Goal: Transaction & Acquisition: Purchase product/service

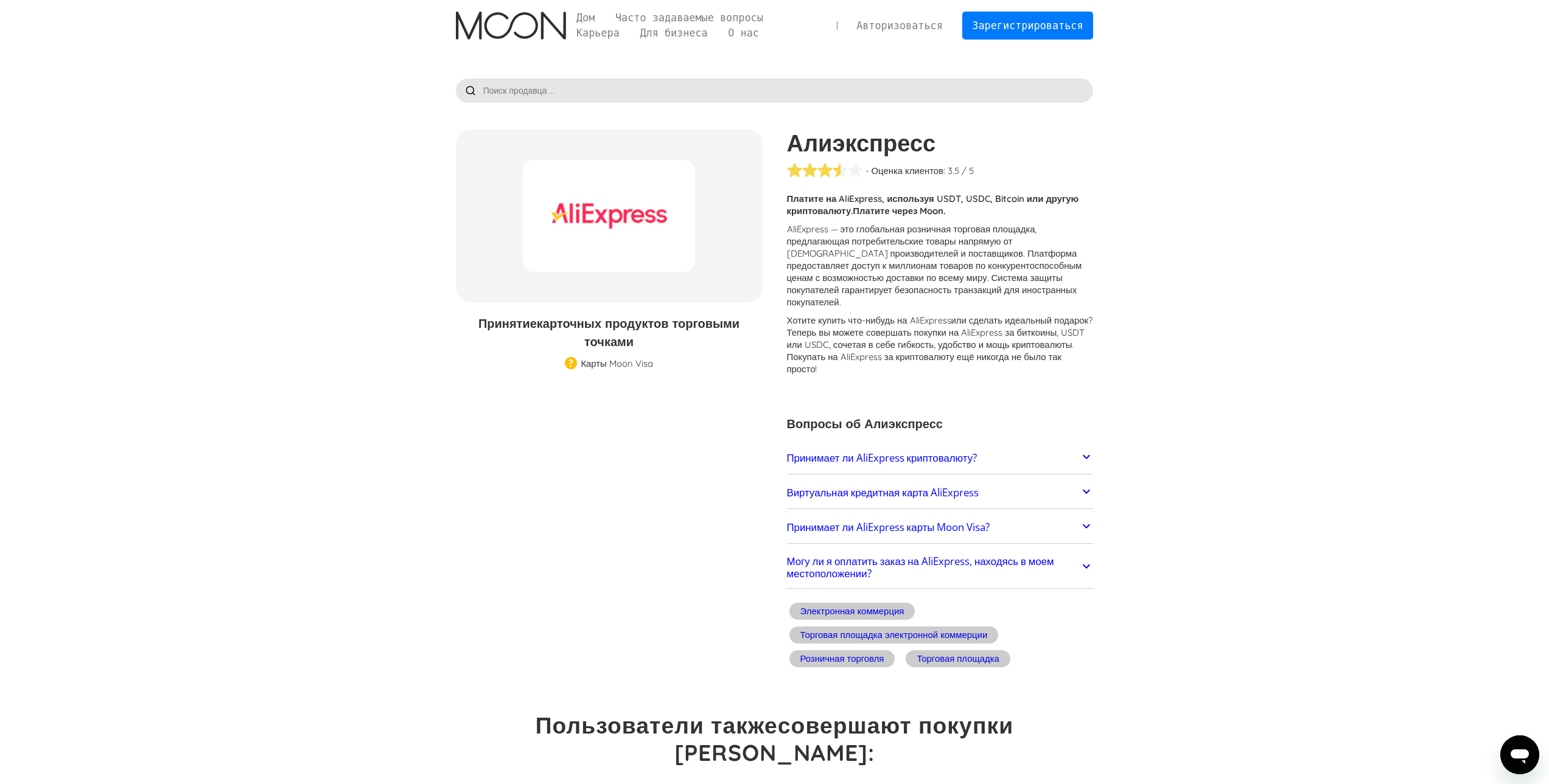
click at [842, 331] on font "? Теперь вы можете совершать покупки на AliExpress за биткоины, USDT или USDC, …" at bounding box center [939, 344] width 306 height 60
click at [1088, 450] on icon at bounding box center [1085, 457] width 15 height 15
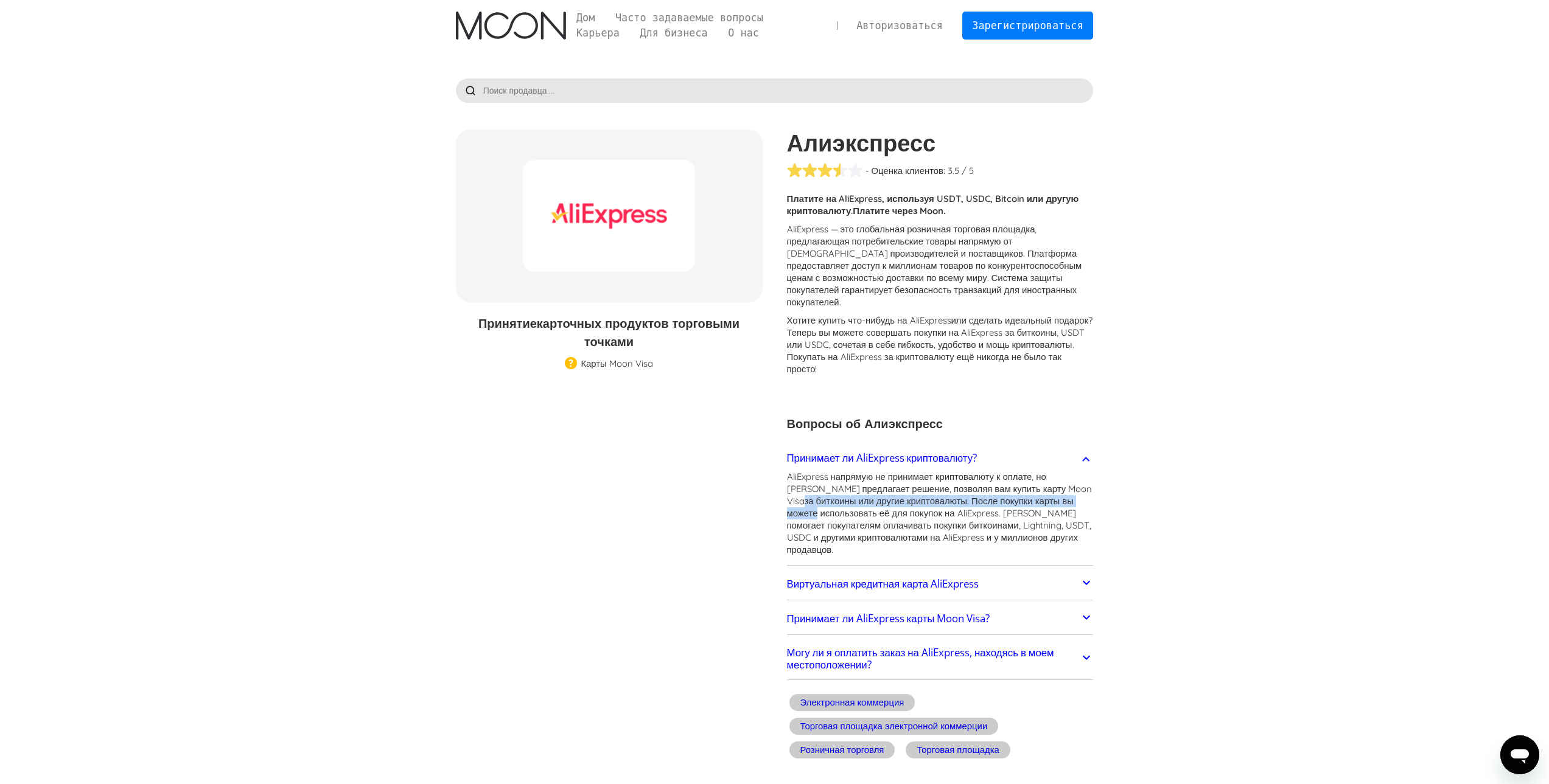
drag, startPoint x: 1038, startPoint y: 476, endPoint x: 1050, endPoint y: 489, distance: 17.7
click at [1050, 489] on p "AliExpress напрямую не принимает криптовалюту к оплате, но Moon предлагает реше…" at bounding box center [939, 513] width 307 height 85
click at [939, 495] on font "за биткоины или другие криптовалюты. После покупки карты вы можете использовать…" at bounding box center [938, 525] width 304 height 60
drag, startPoint x: 995, startPoint y: 475, endPoint x: 1036, endPoint y: 478, distance: 41.1
click at [1036, 478] on font "AliExpress напрямую не принимает криптовалюту к оплате, но Moon предлагает реше…" at bounding box center [939, 488] width 306 height 36
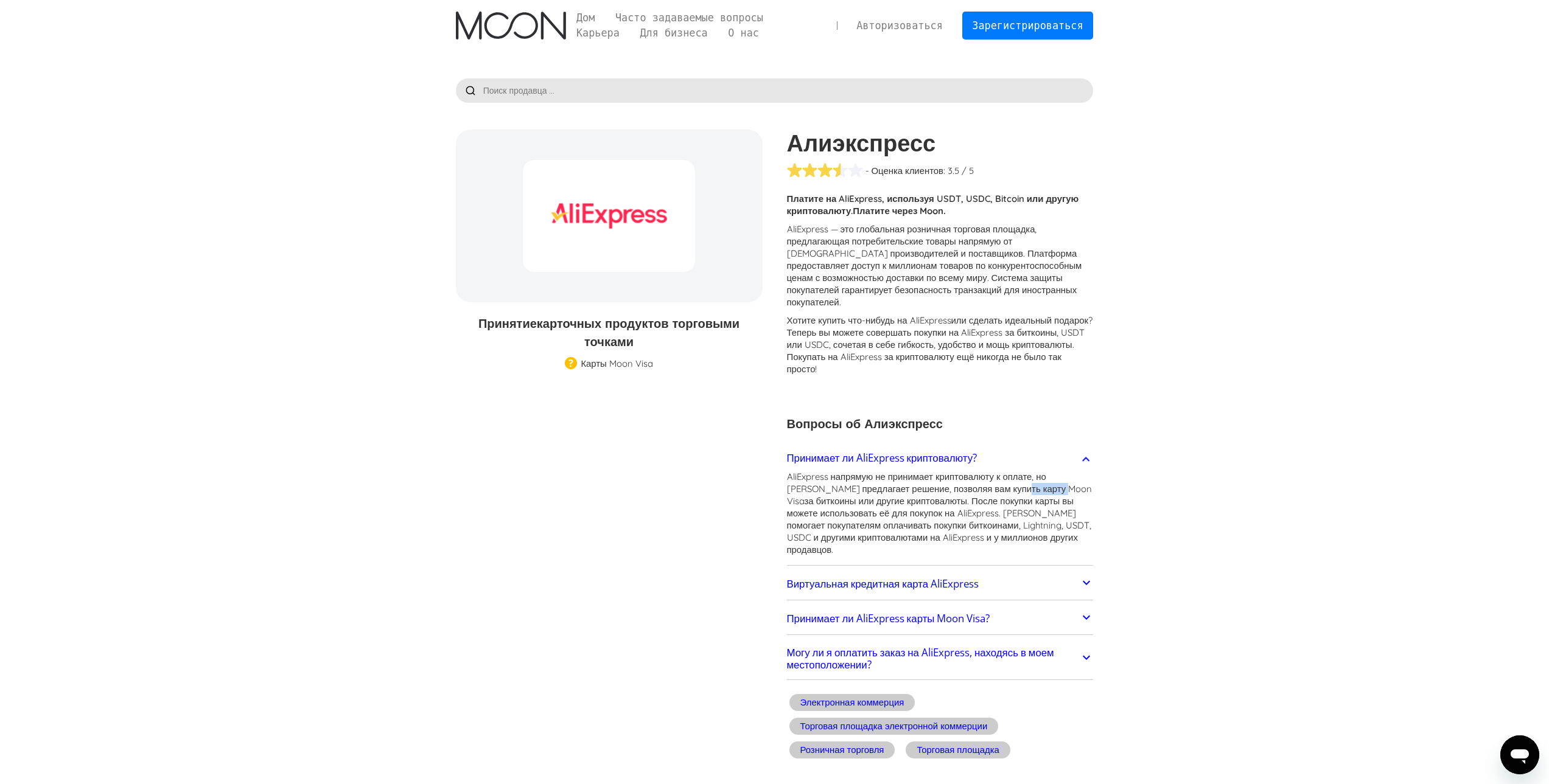
copy font "Moon Visa"
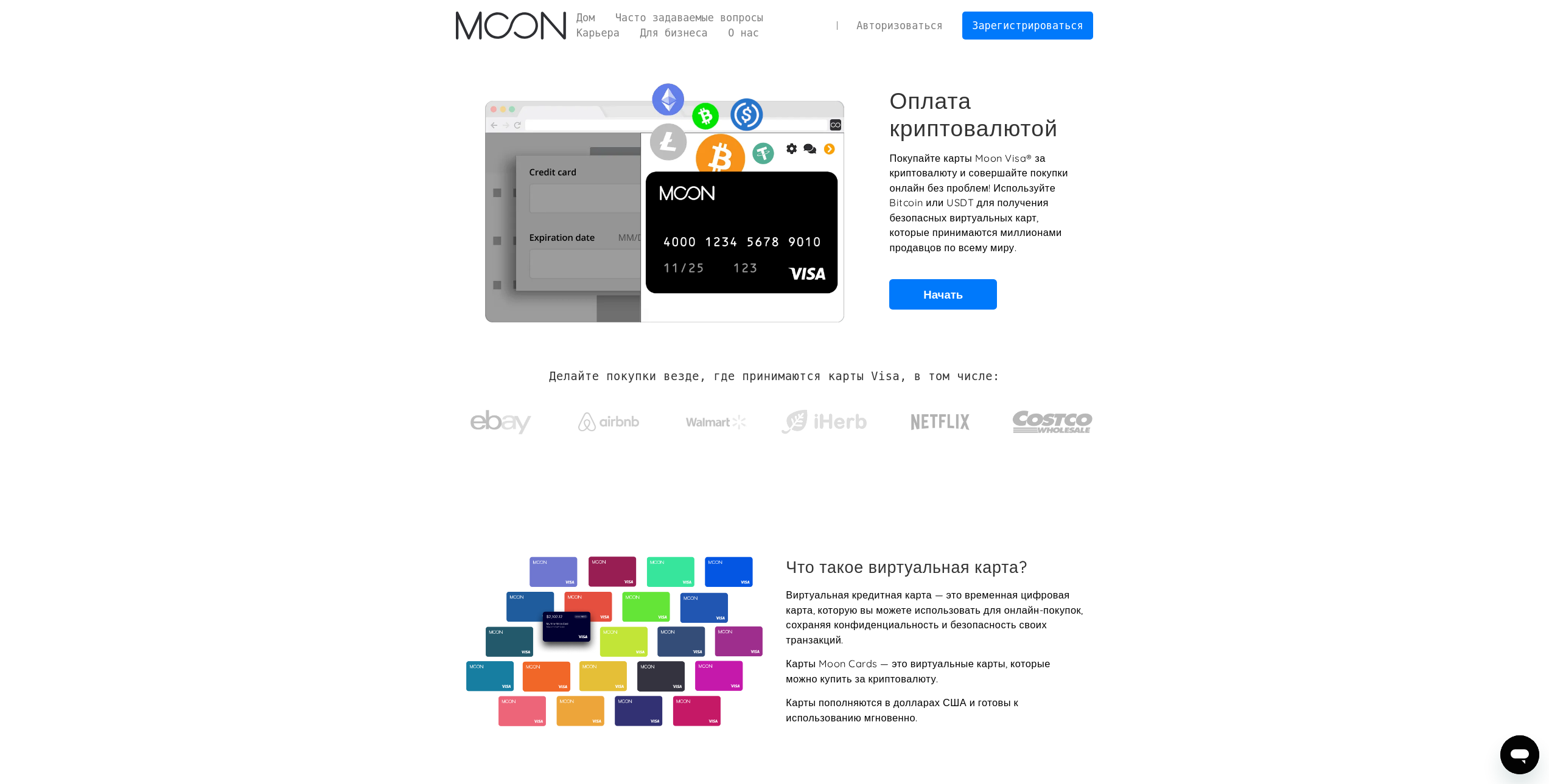
click at [815, 42] on div "Дом Часто задаваемые вопросы Карьера Для бизнеса О нас Авторизоваться Зарегистр…" at bounding box center [774, 26] width 674 height 51
click at [656, 17] on font "Часто задаваемые вопросы" at bounding box center [690, 18] width 148 height 12
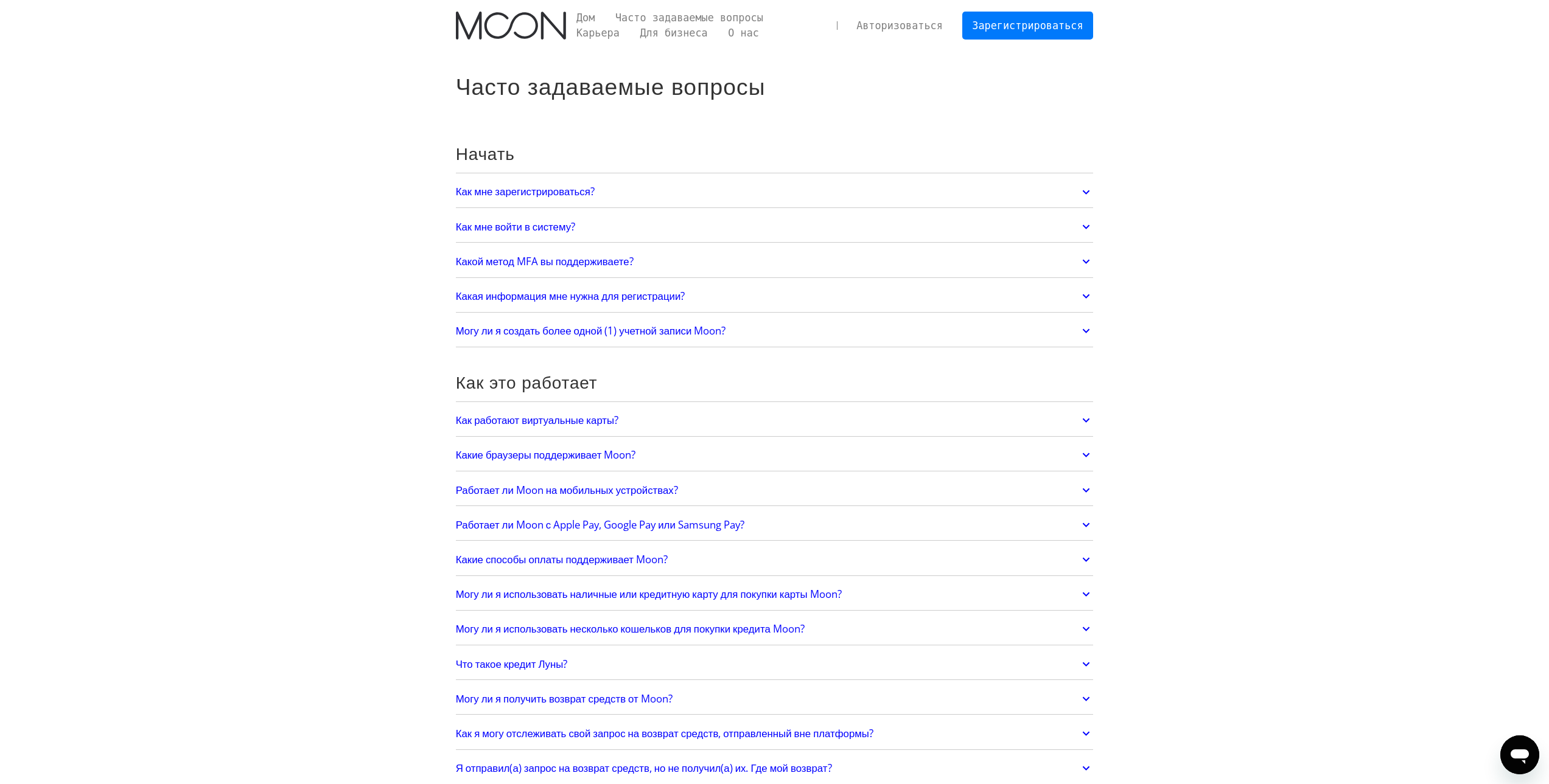
click at [728, 189] on link "Как мне зарегистрироваться?" at bounding box center [774, 192] width 637 height 26
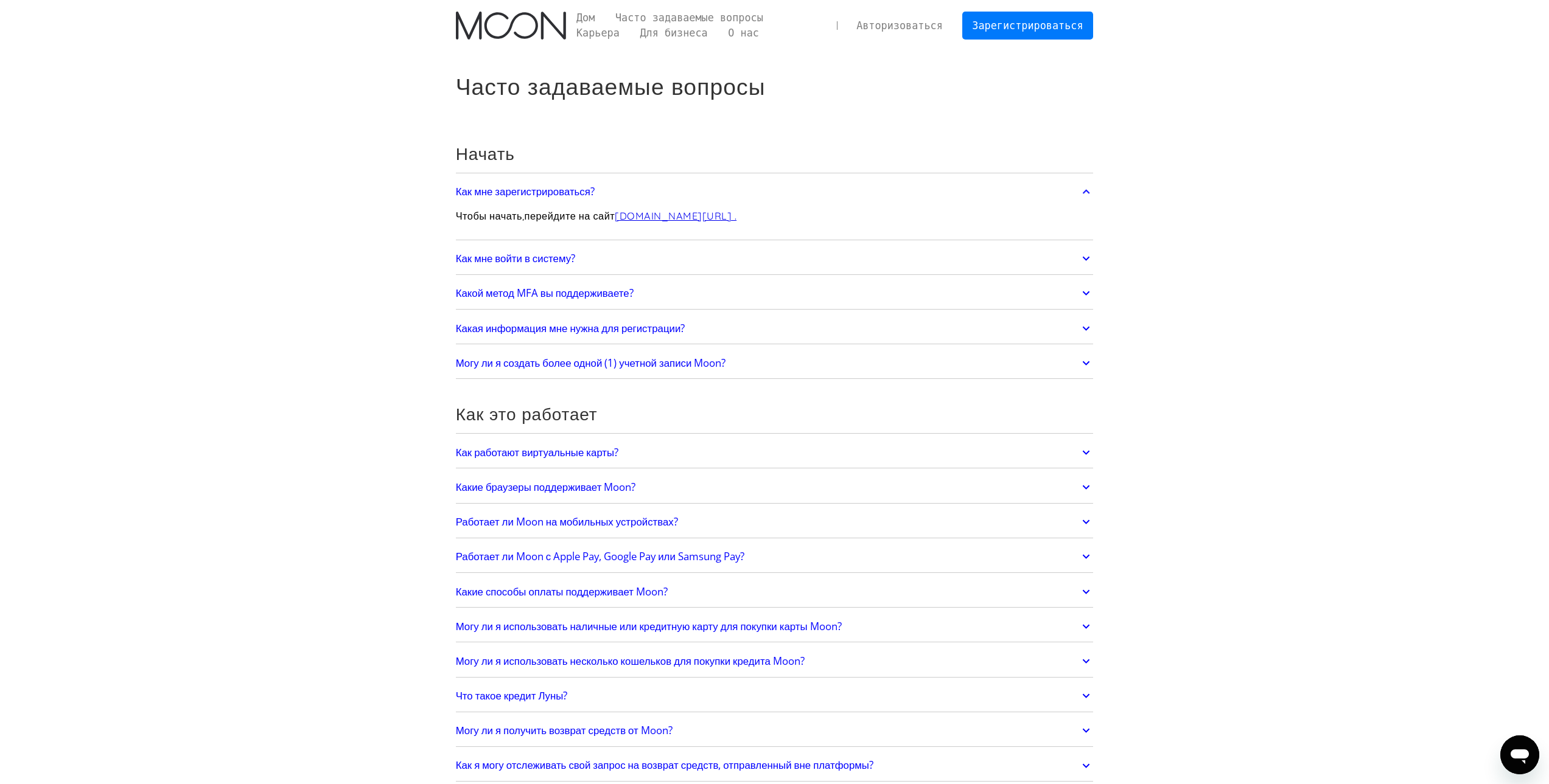
click at [737, 329] on link "Какая информация мне нужна для регистрации?" at bounding box center [774, 328] width 637 height 26
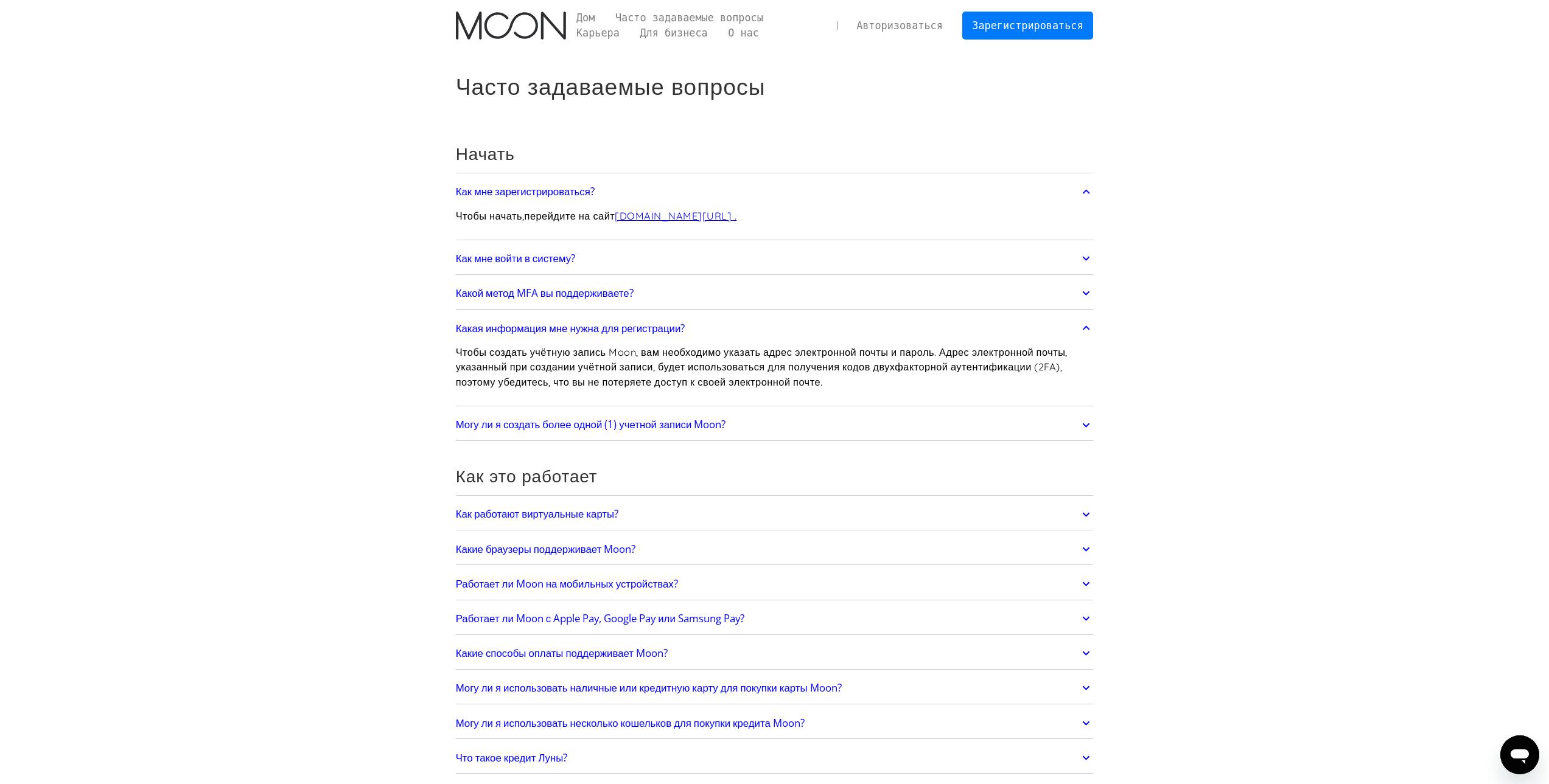
click at [660, 511] on link "Как работают виртуальные карты?" at bounding box center [774, 515] width 637 height 26
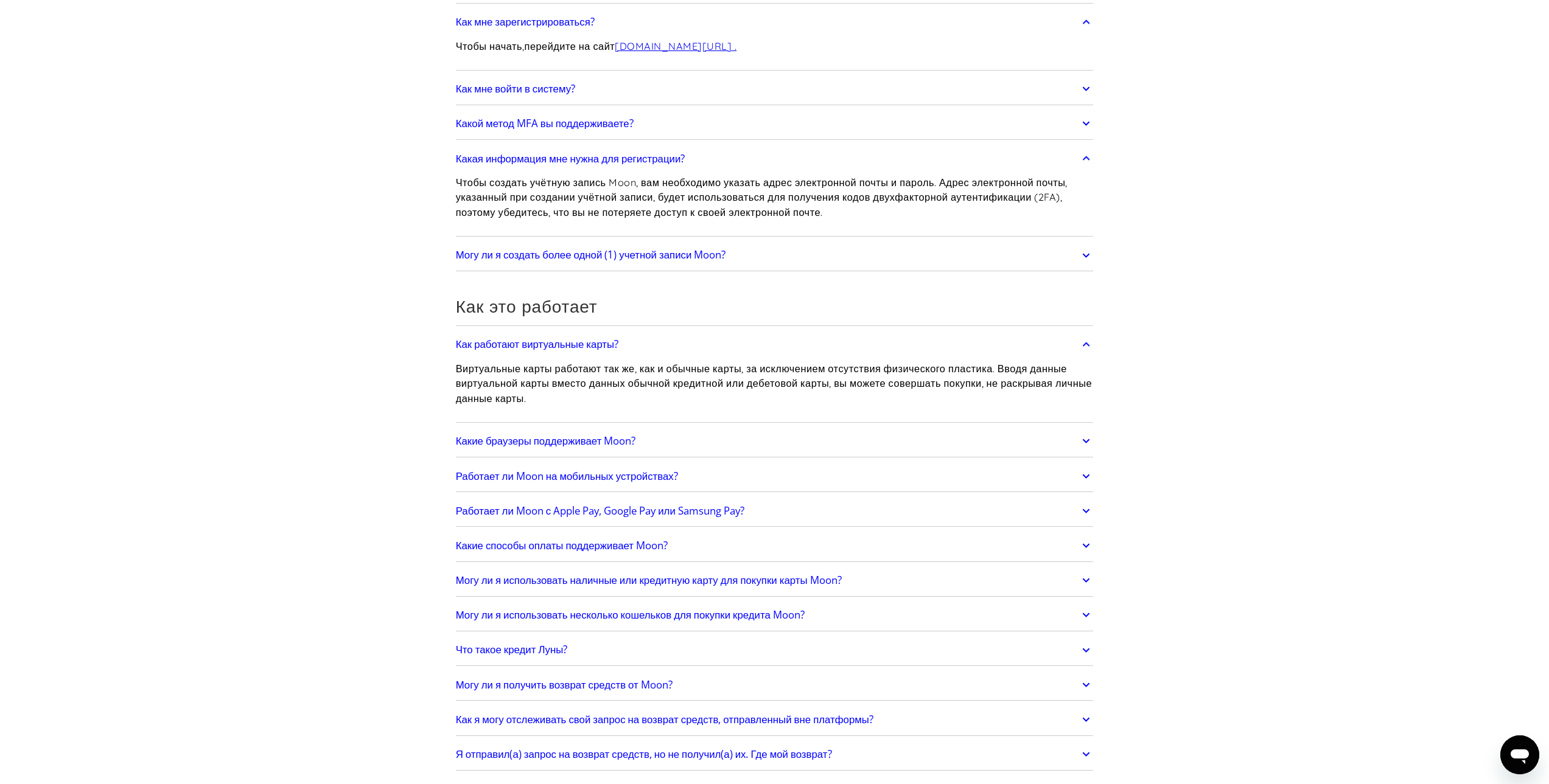
scroll to position [244, 0]
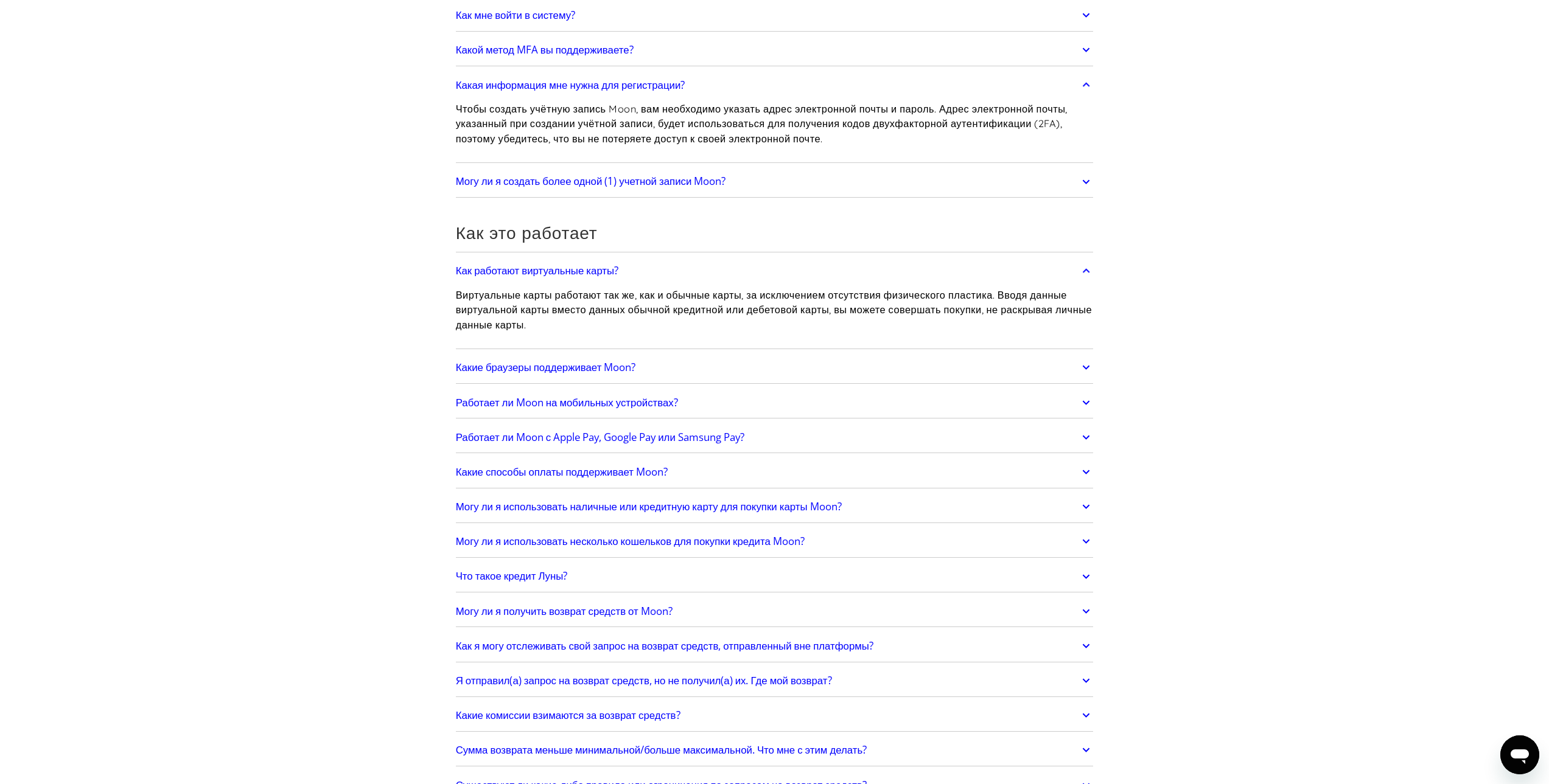
click at [881, 366] on link "Какие браузеры поддерживает Moon?" at bounding box center [774, 368] width 637 height 26
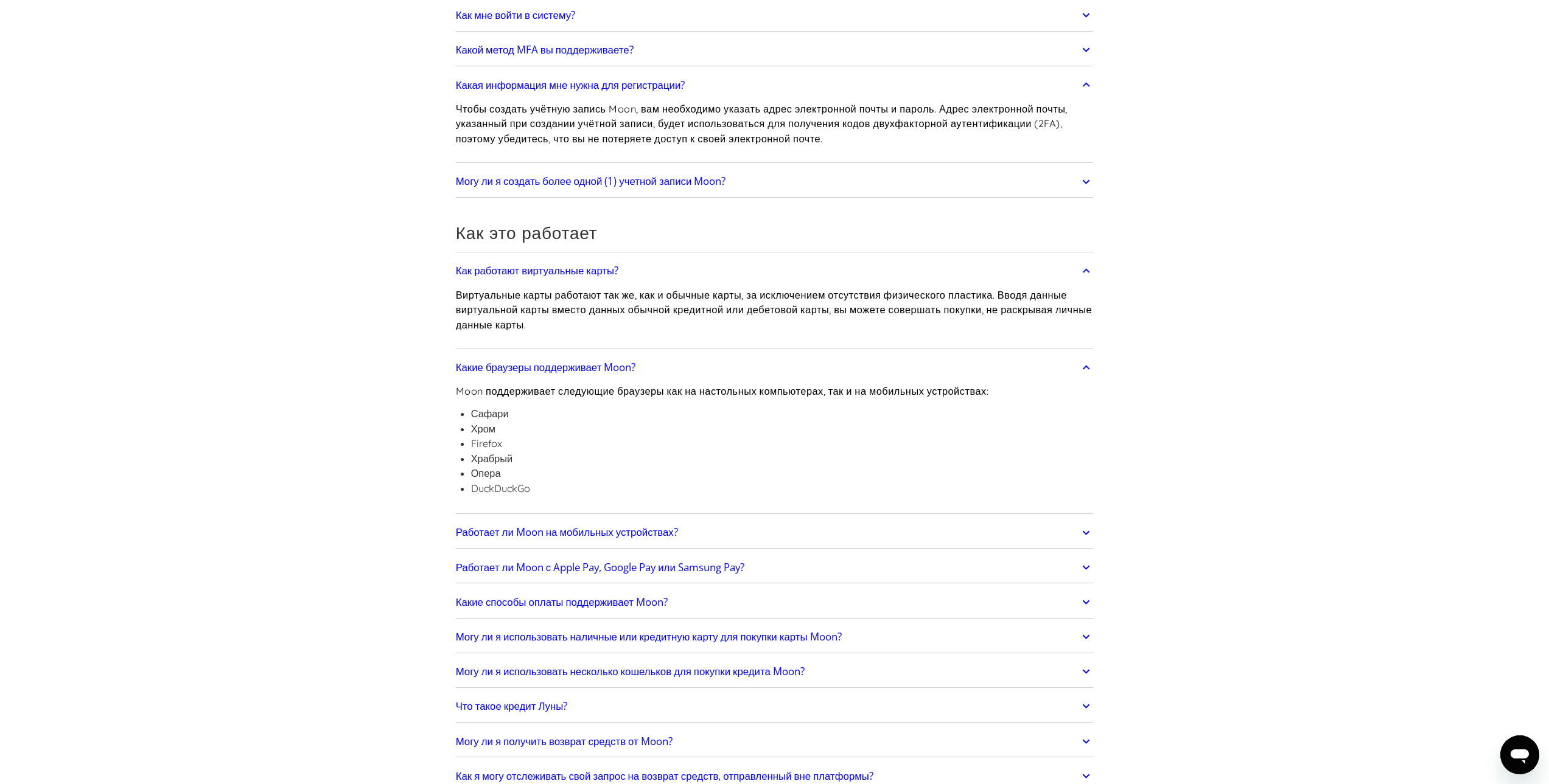
click at [858, 533] on link "Работает ли Moon на мобильных устройствах?" at bounding box center [774, 533] width 637 height 26
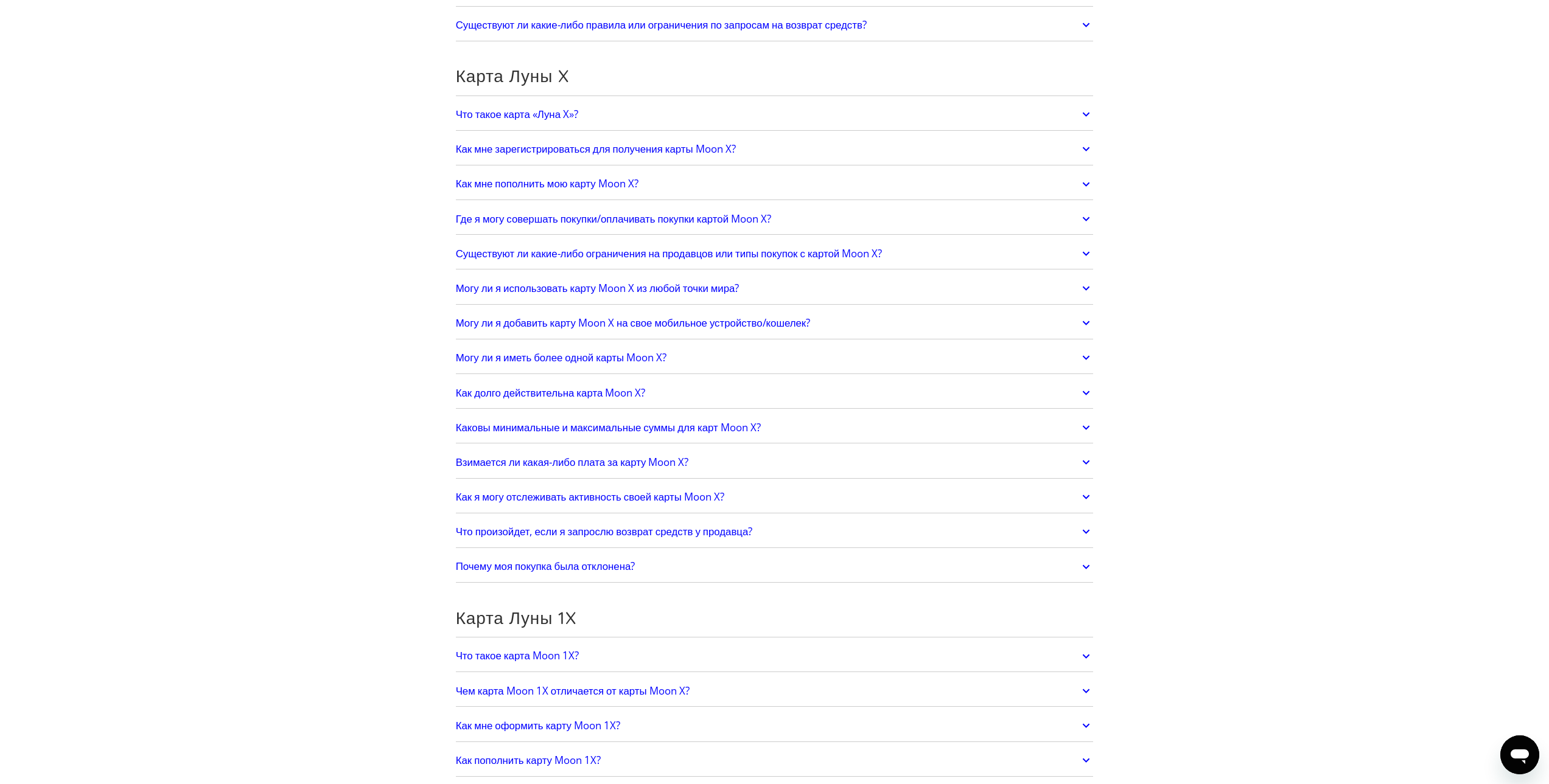
scroll to position [1398, 0]
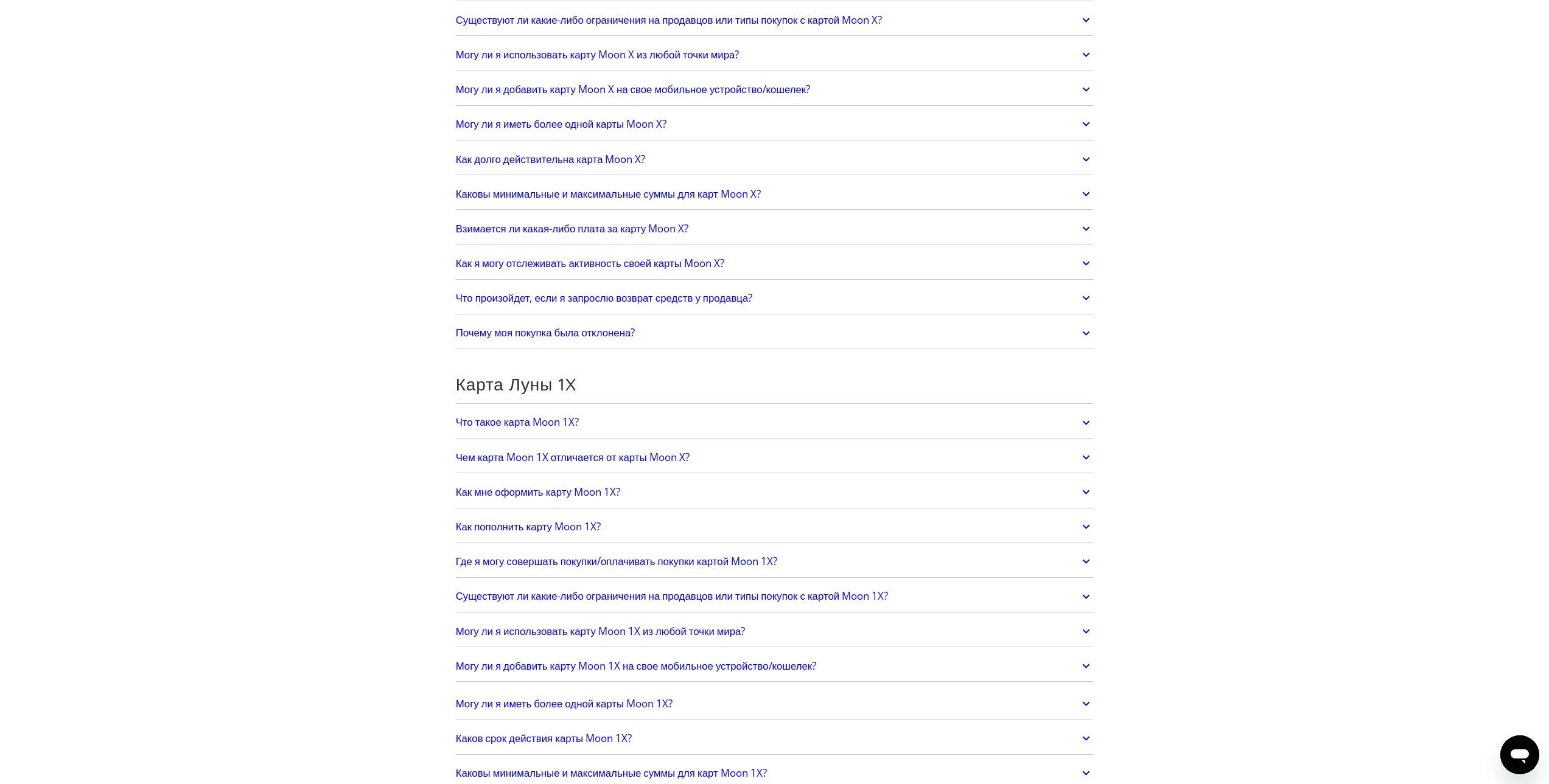
click at [907, 447] on link "Чем карта Moon 1X отличается от карты Moon X?" at bounding box center [774, 458] width 637 height 26
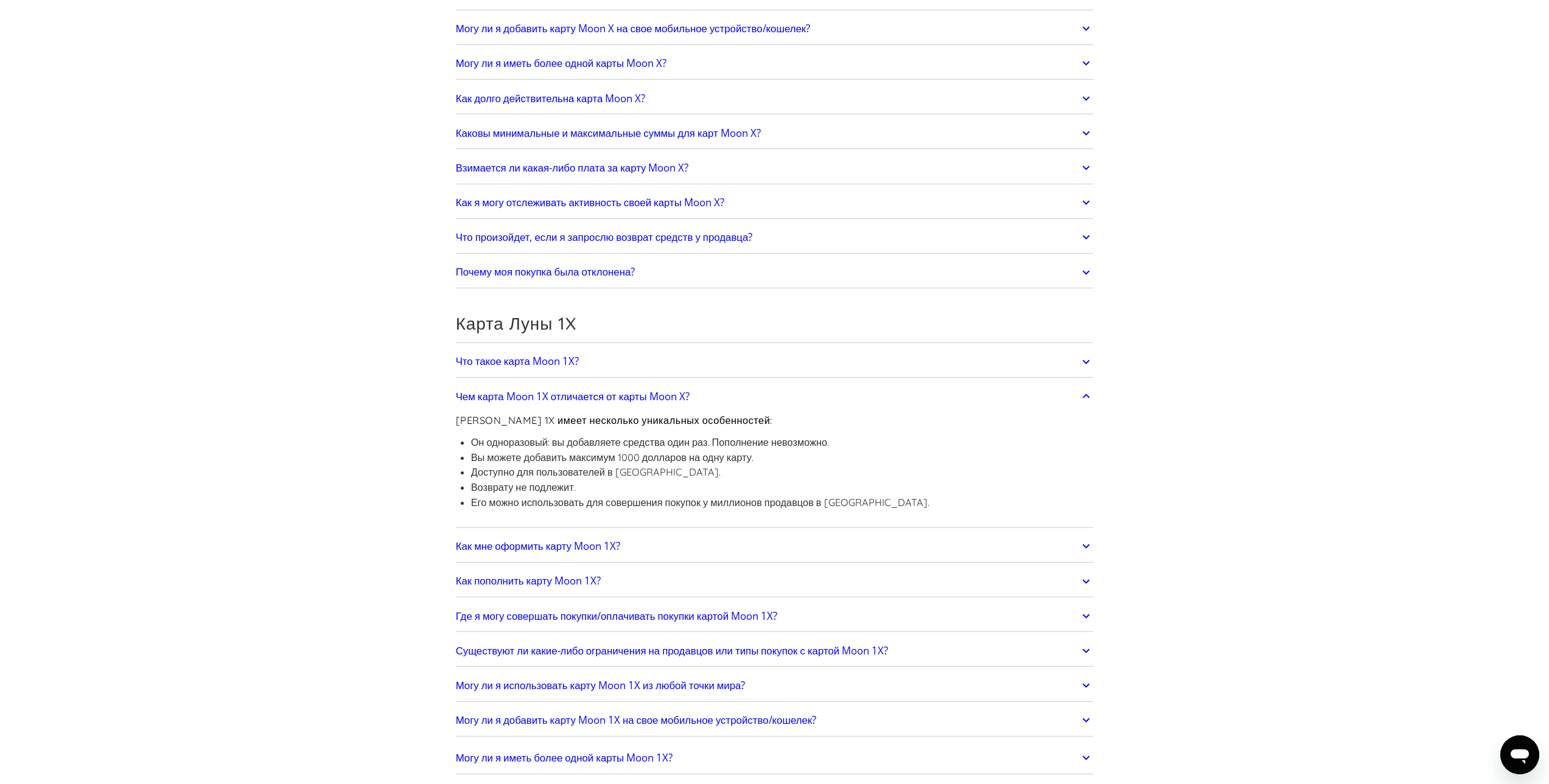
scroll to position [1642, 0]
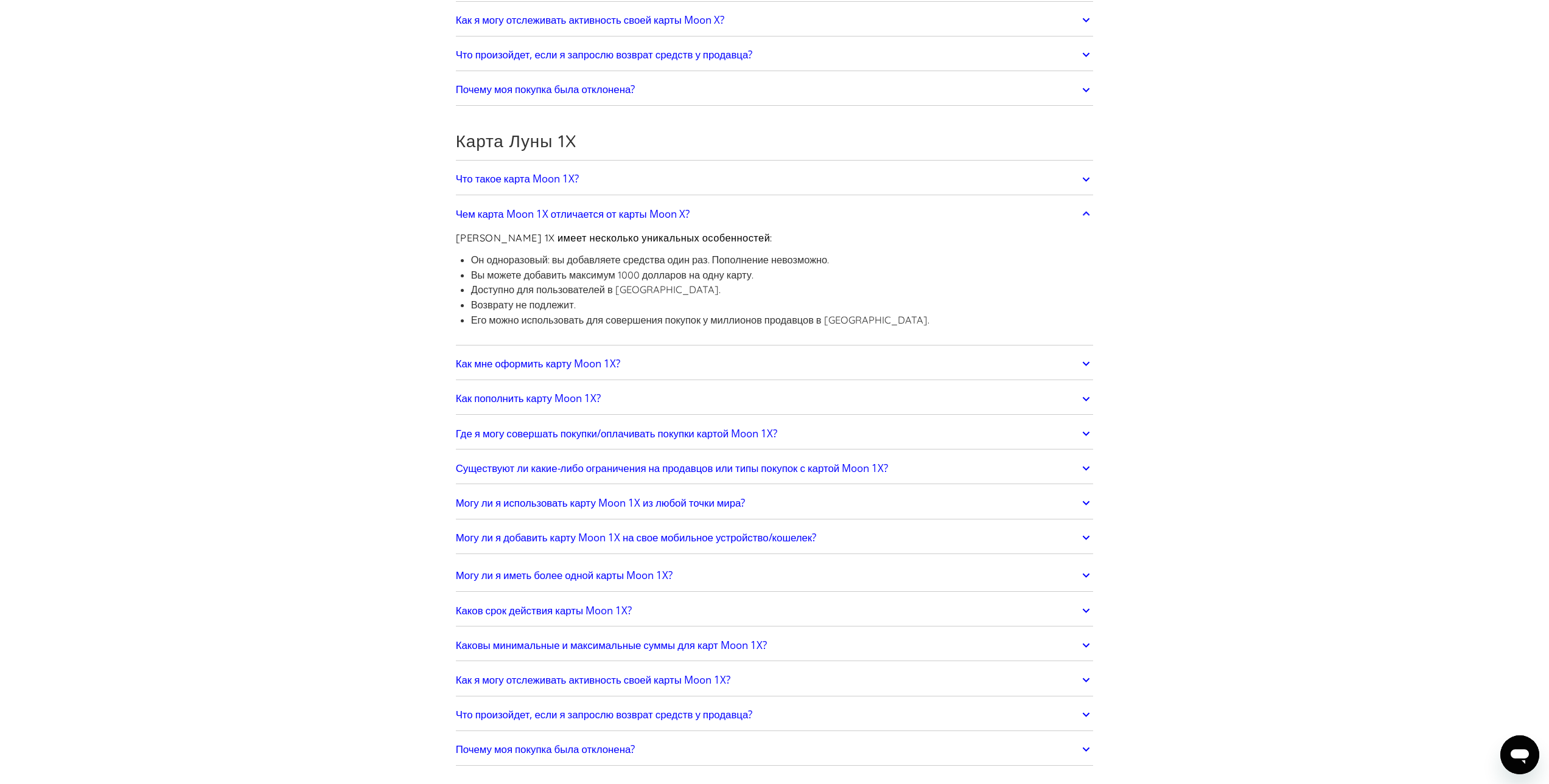
click at [1036, 710] on link "Что произойдет, если я запрослю возврат средств у продавца?" at bounding box center [774, 715] width 637 height 26
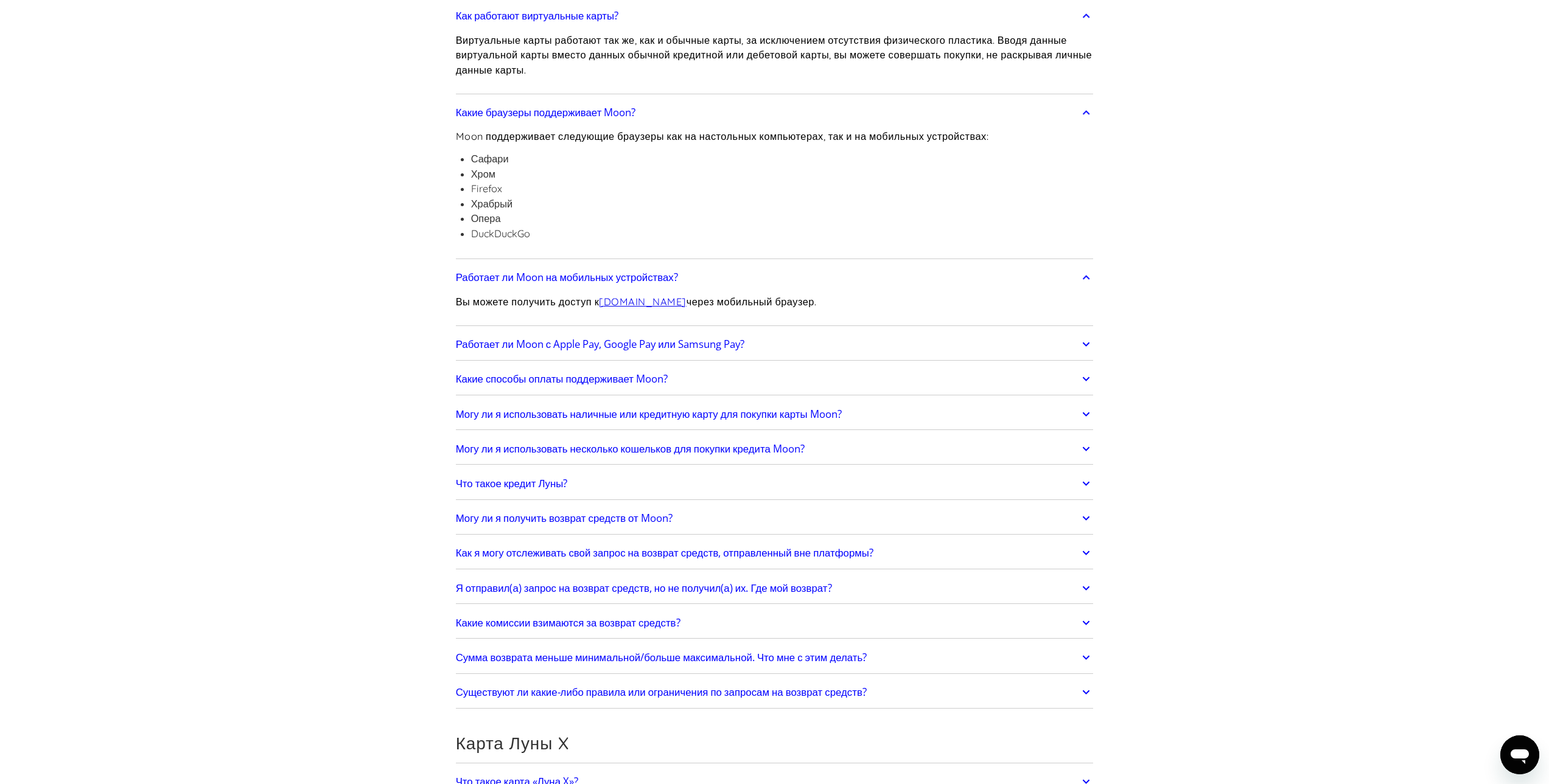
scroll to position [0, 0]
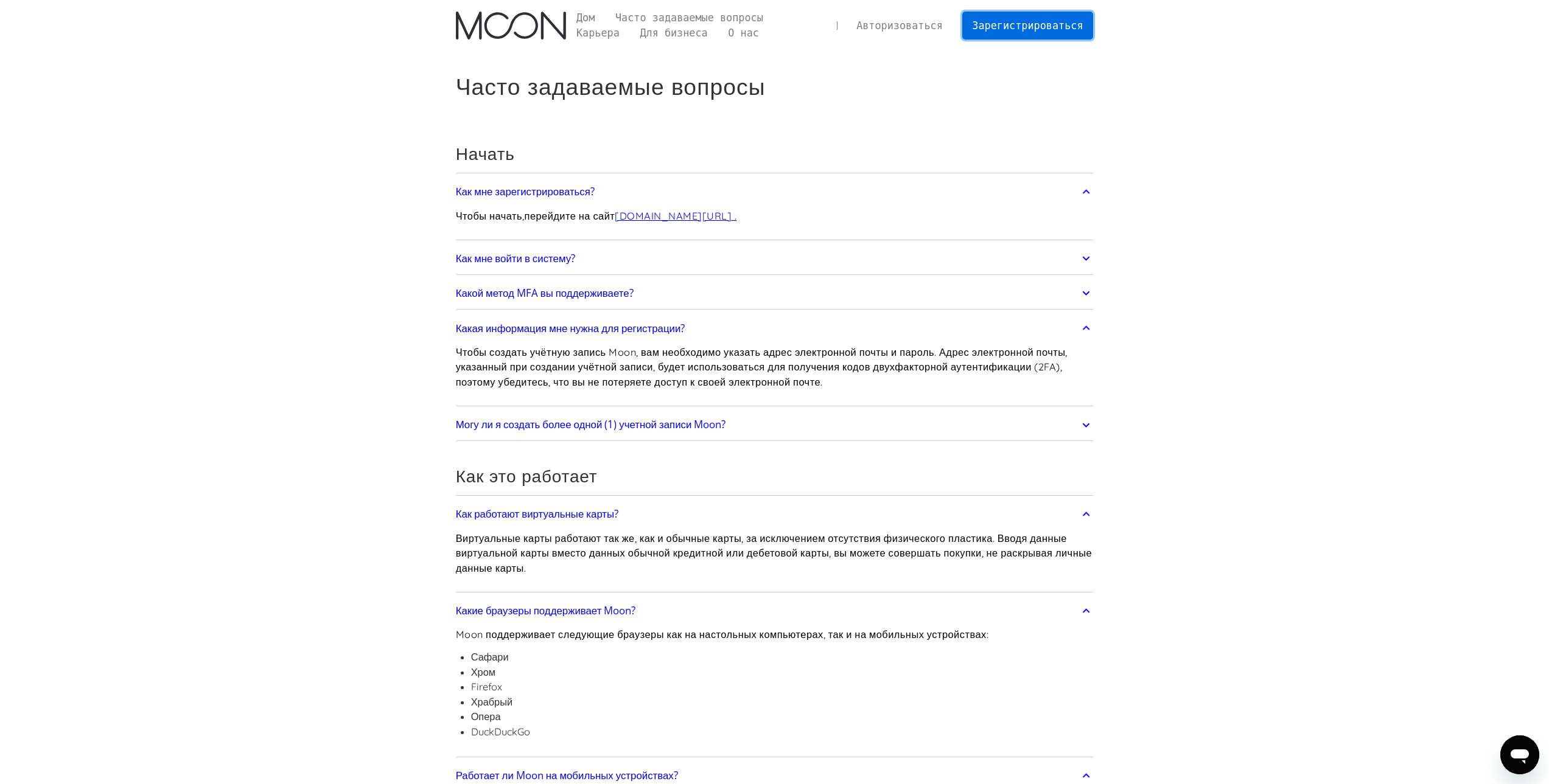
click at [1034, 28] on font "Зарегистрироваться" at bounding box center [1027, 26] width 111 height 12
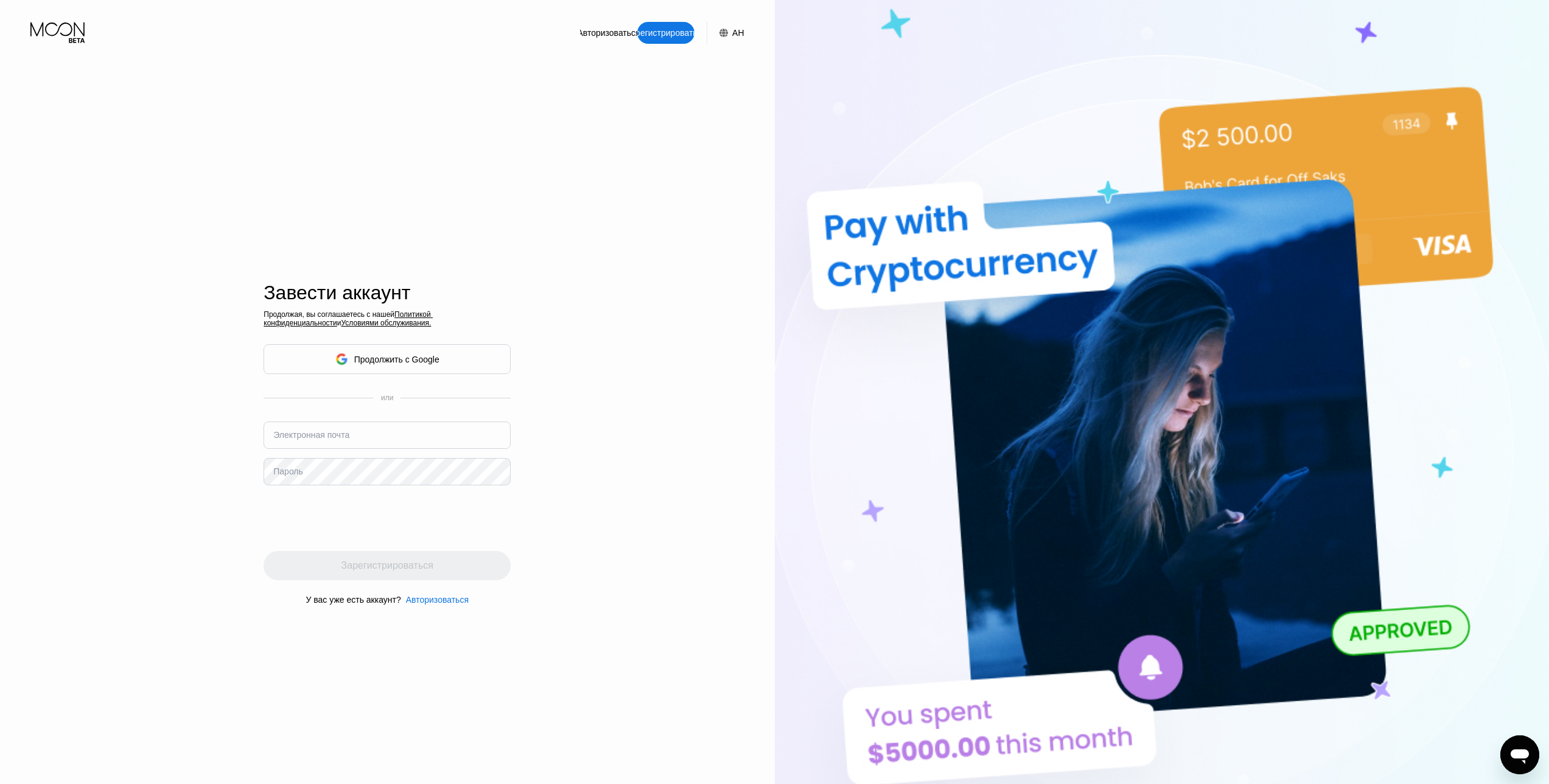
click at [307, 440] on font "Электронная почта" at bounding box center [311, 435] width 76 height 10
click at [300, 436] on font "Электронная почта" at bounding box center [311, 435] width 76 height 10
click at [352, 436] on input "text" at bounding box center [387, 435] width 247 height 28
paste input "andreiboluch@gmail.com"
type input "[EMAIL_ADDRESS][DOMAIN_NAME]"
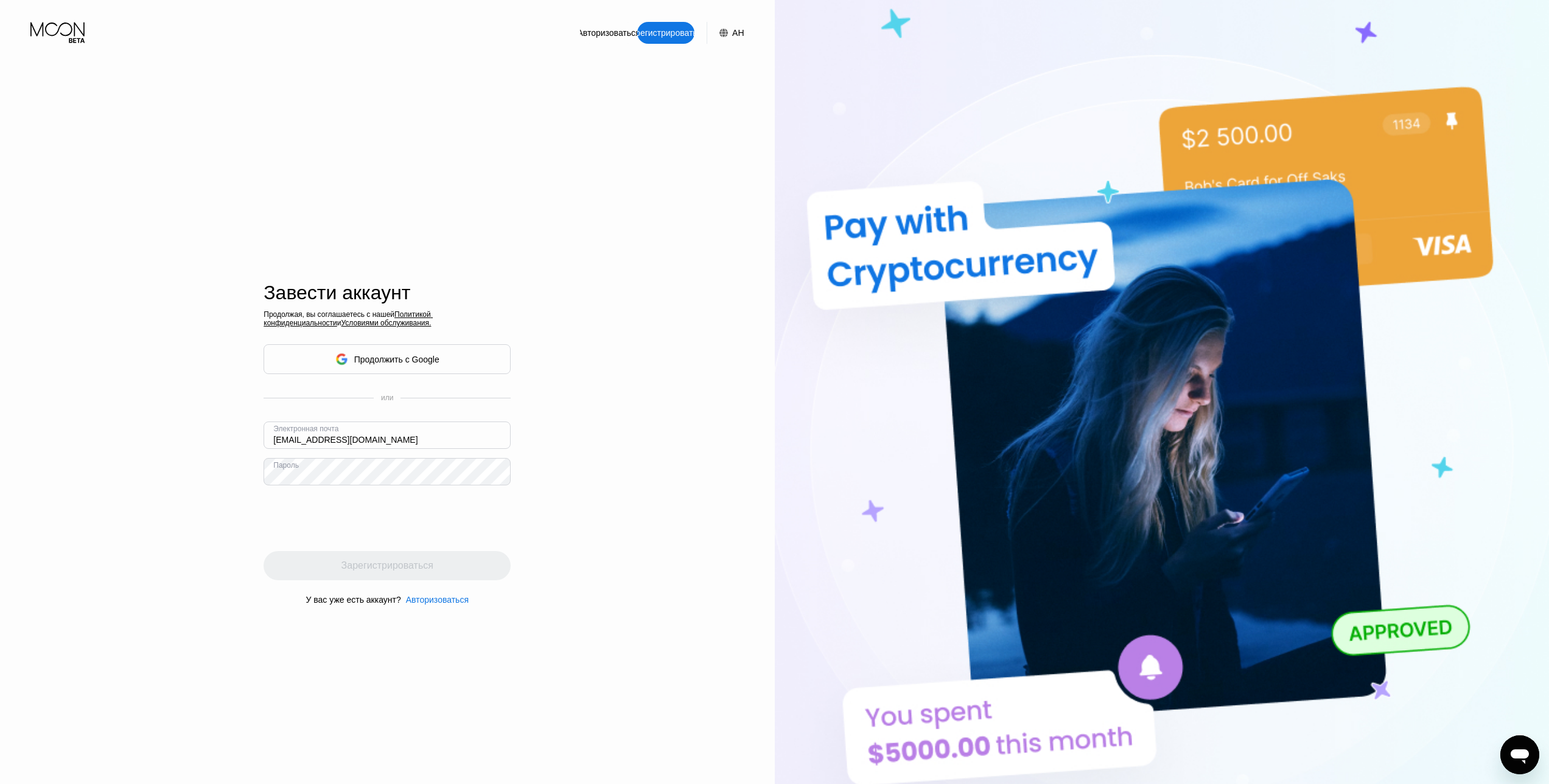
click at [175, 483] on div "Авторизоваться Зарегистрироваться АН Язык Английский Сохранять Завести аккаунт …" at bounding box center [387, 431] width 774 height 863
click at [252, 470] on div "Авторизоваться Зарегистрироваться АН Язык Английский Сохранять Завести аккаунт …" at bounding box center [387, 431] width 774 height 863
click at [390, 565] on font "Зарегистрироваться" at bounding box center [387, 565] width 92 height 10
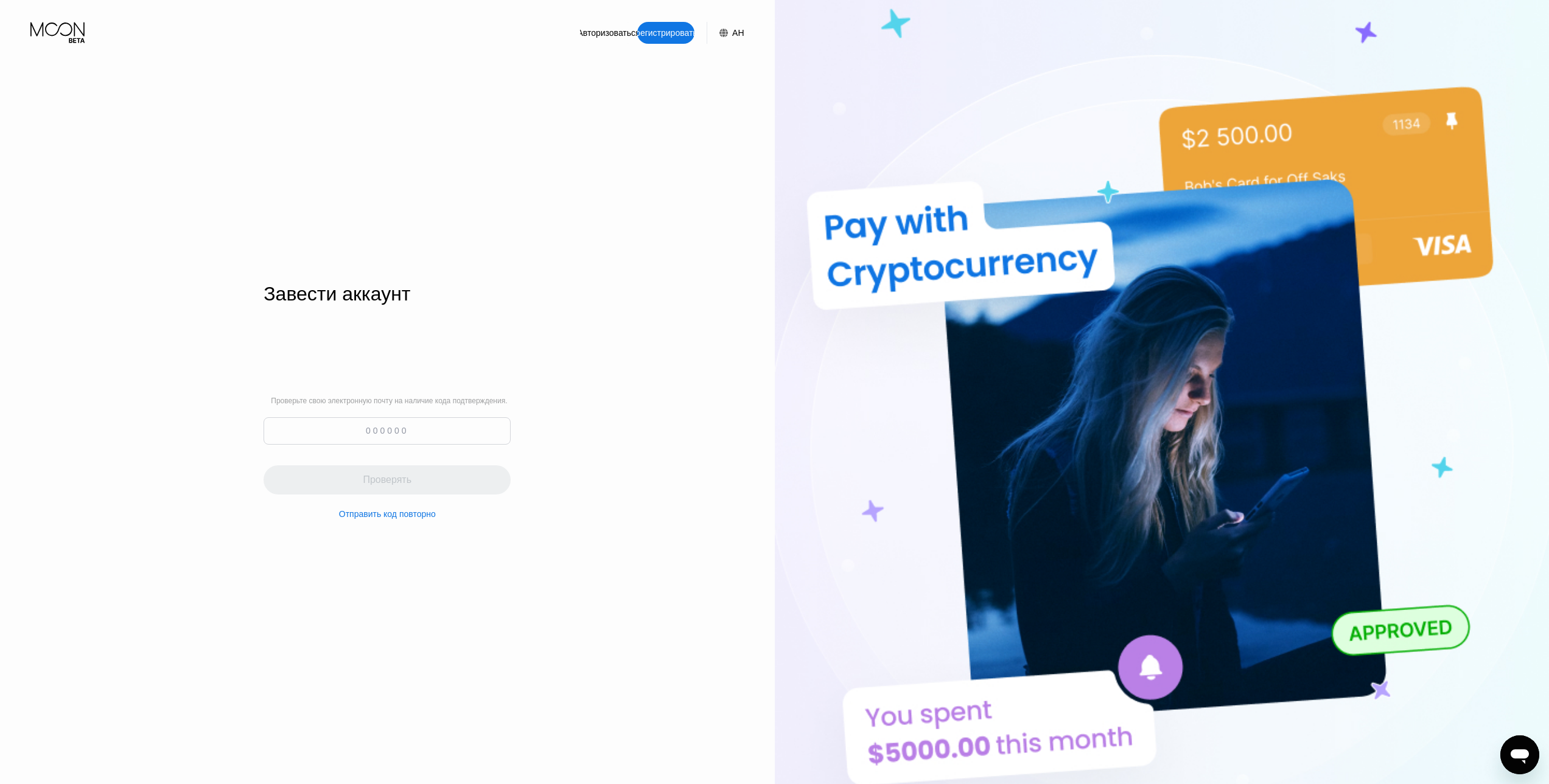
click at [339, 432] on input at bounding box center [387, 431] width 247 height 28
paste input "285359"
type input "285359"
click at [385, 483] on font "Проверять" at bounding box center [387, 479] width 48 height 10
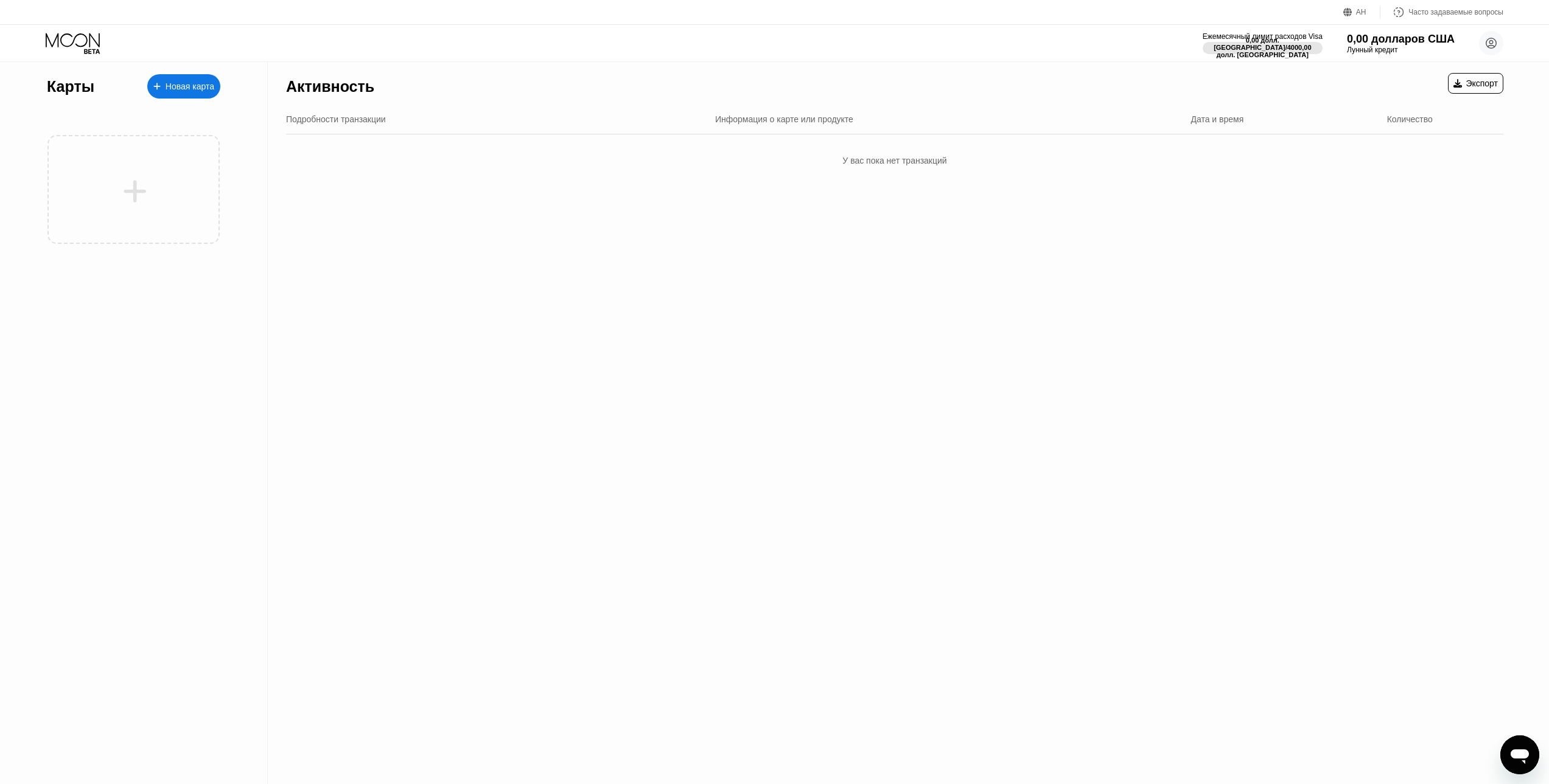
click at [1228, 254] on div "Активность Экспорт Подробности транзакции Информация о карте или продукте Дата …" at bounding box center [894, 423] width 1253 height 722
click at [196, 83] on div "New Card" at bounding box center [189, 87] width 37 height 10
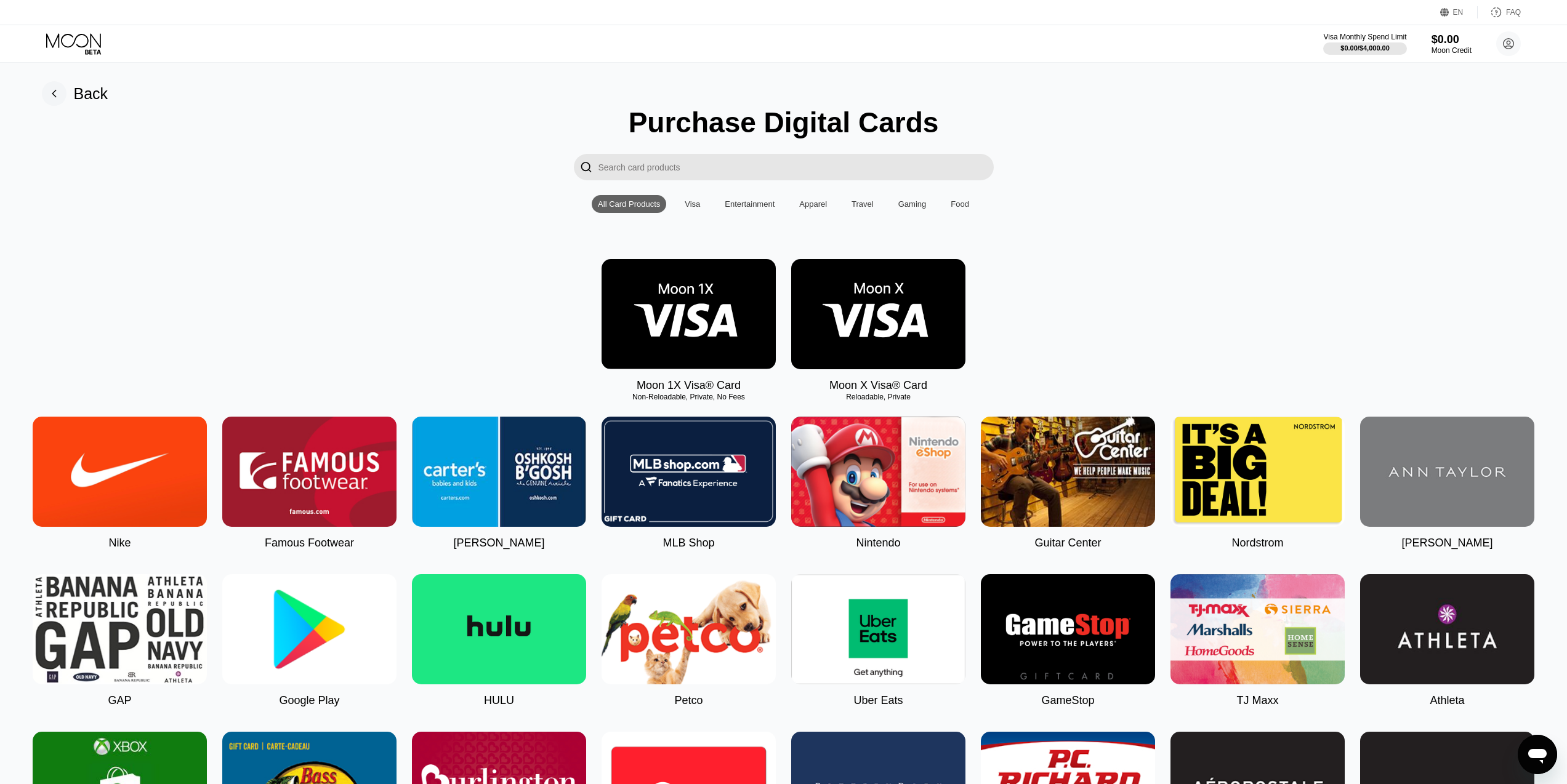
click at [848, 336] on img at bounding box center [877, 314] width 175 height 110
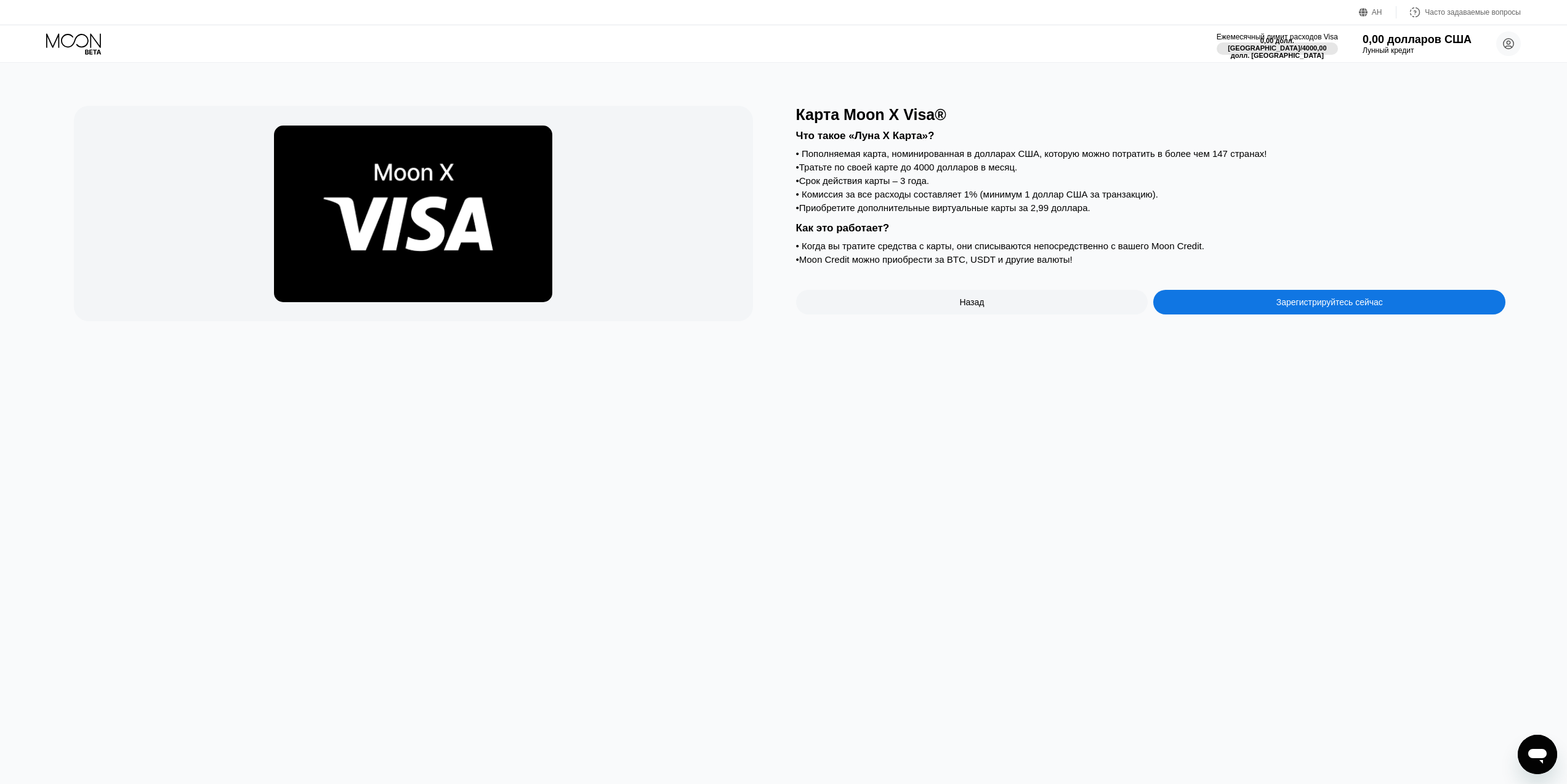
click at [1302, 234] on div "Как это работает?" at bounding box center [1150, 228] width 710 height 12
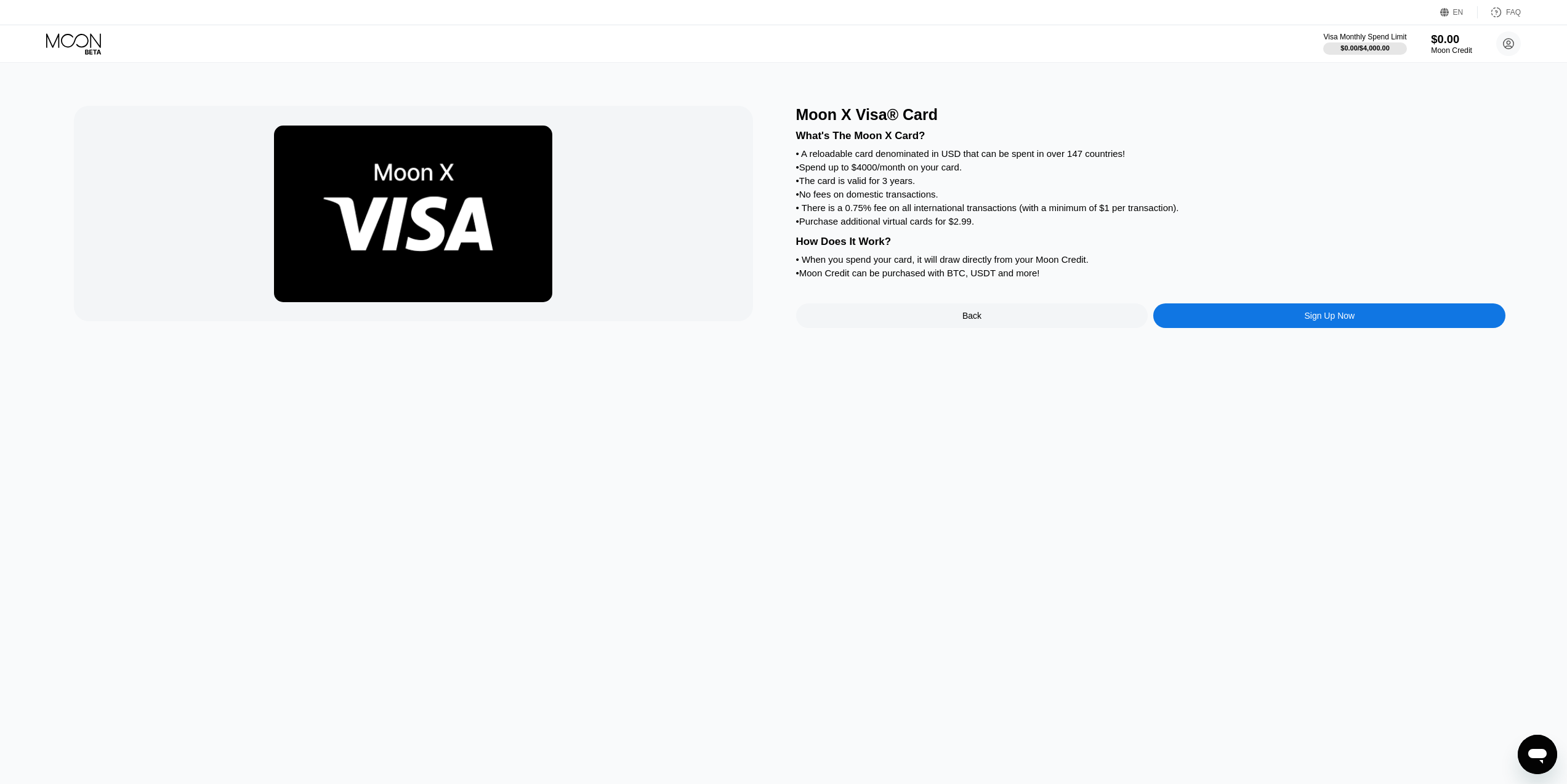
click at [1443, 39] on div "$0.00" at bounding box center [1450, 39] width 41 height 13
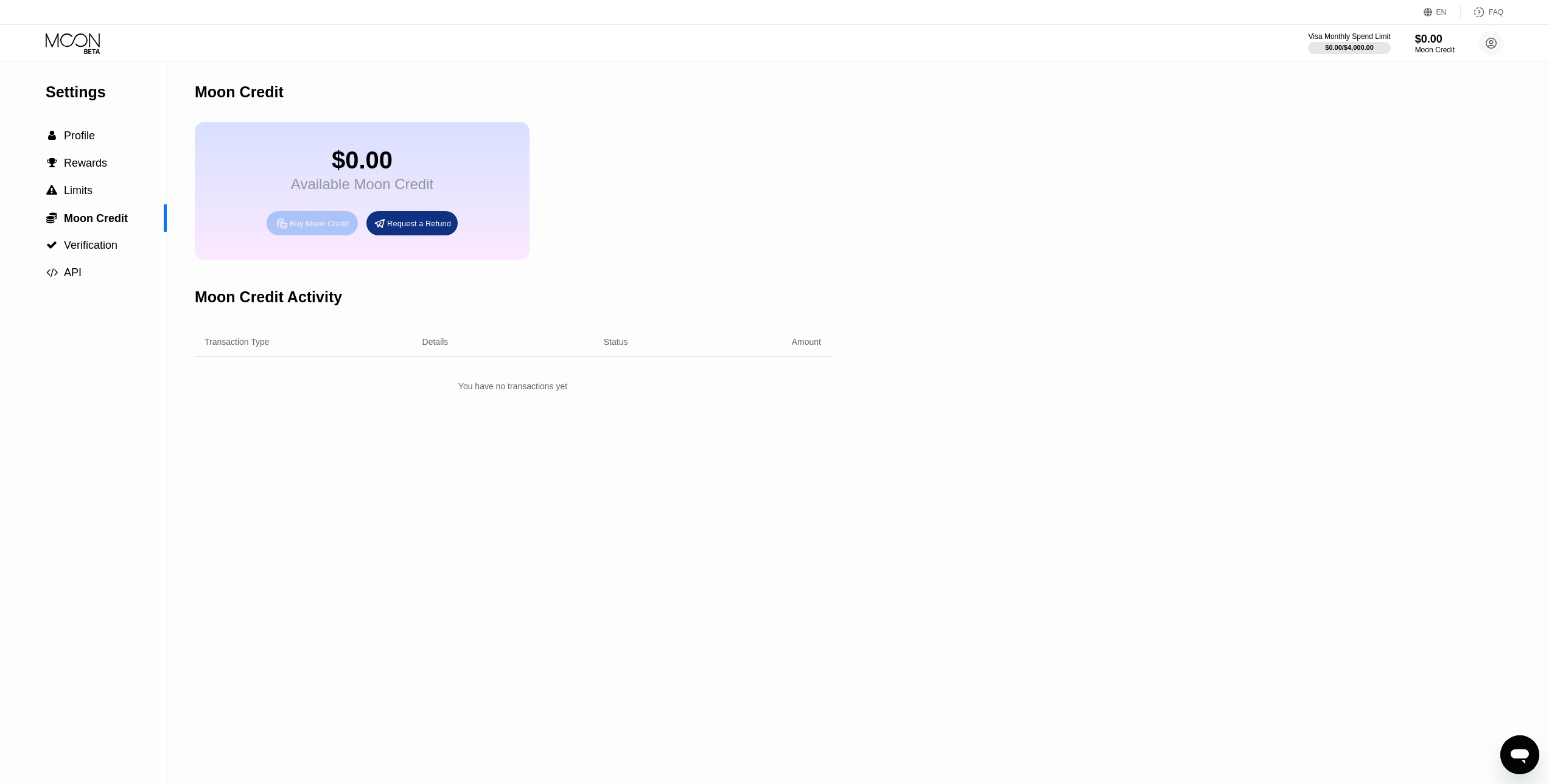
click at [334, 229] on div "Buy Moon Credit" at bounding box center [320, 223] width 59 height 10
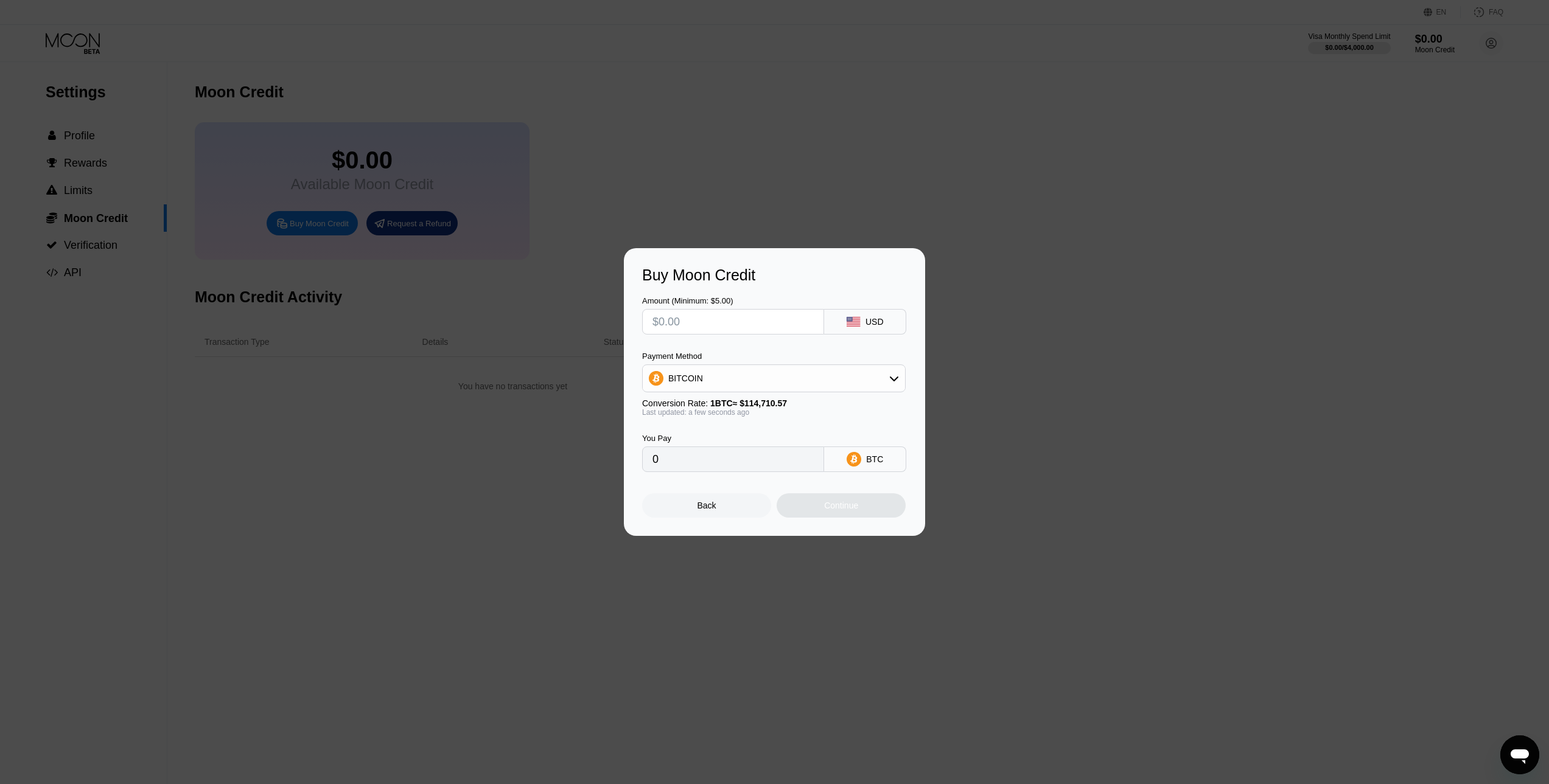
click at [781, 382] on div "BITCOIN" at bounding box center [774, 378] width 262 height 25
click at [765, 442] on div "USDT on TRON" at bounding box center [780, 439] width 230 height 10
type input "0.00"
click at [730, 317] on input "text" at bounding box center [732, 321] width 161 height 25
drag, startPoint x: 658, startPoint y: 465, endPoint x: 626, endPoint y: 472, distance: 32.8
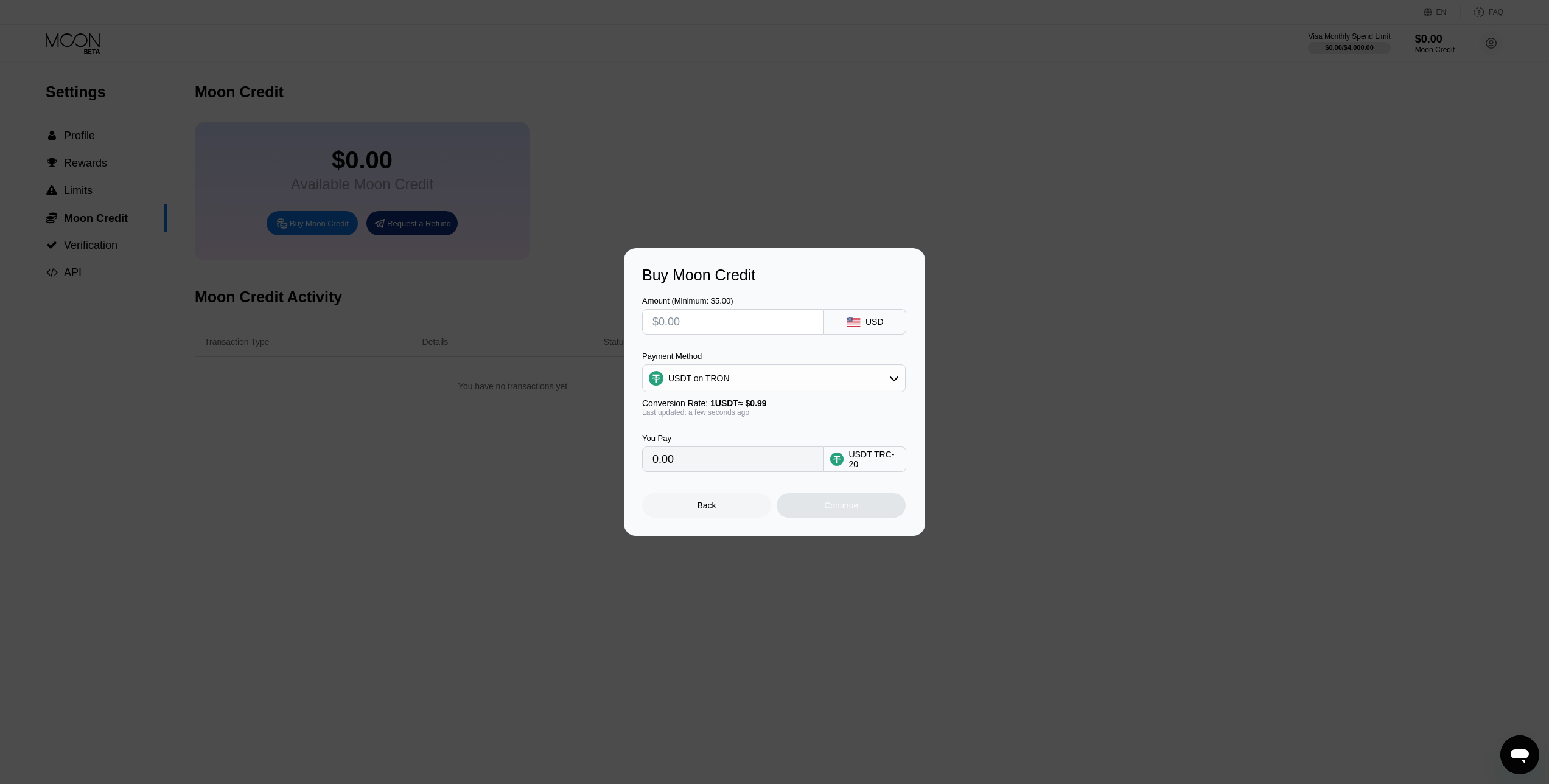
click at [628, 470] on div "Buy Moon Credit Amount (Minimum: $5.00) USD Payment Method USDT on TRON Convers…" at bounding box center [774, 392] width 301 height 288
click at [660, 320] on input "text" at bounding box center [732, 321] width 161 height 25
type input "$1"
type input "1.01"
type input "$10"
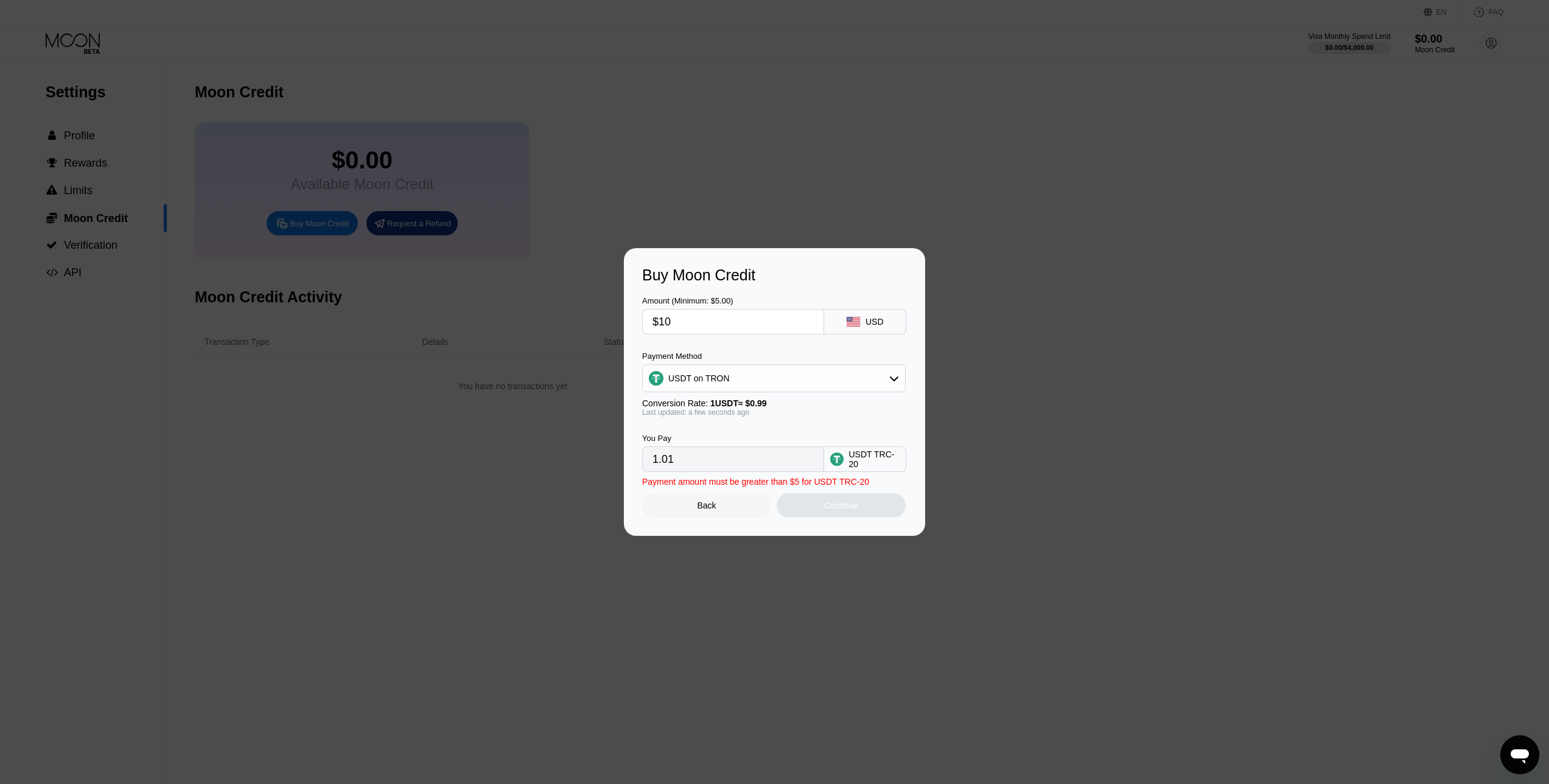
type input "10.10"
drag, startPoint x: 672, startPoint y: 323, endPoint x: 659, endPoint y: 324, distance: 13.0
click at [659, 324] on input "$10" at bounding box center [732, 321] width 161 height 25
type input "$30"
type input "30.30"
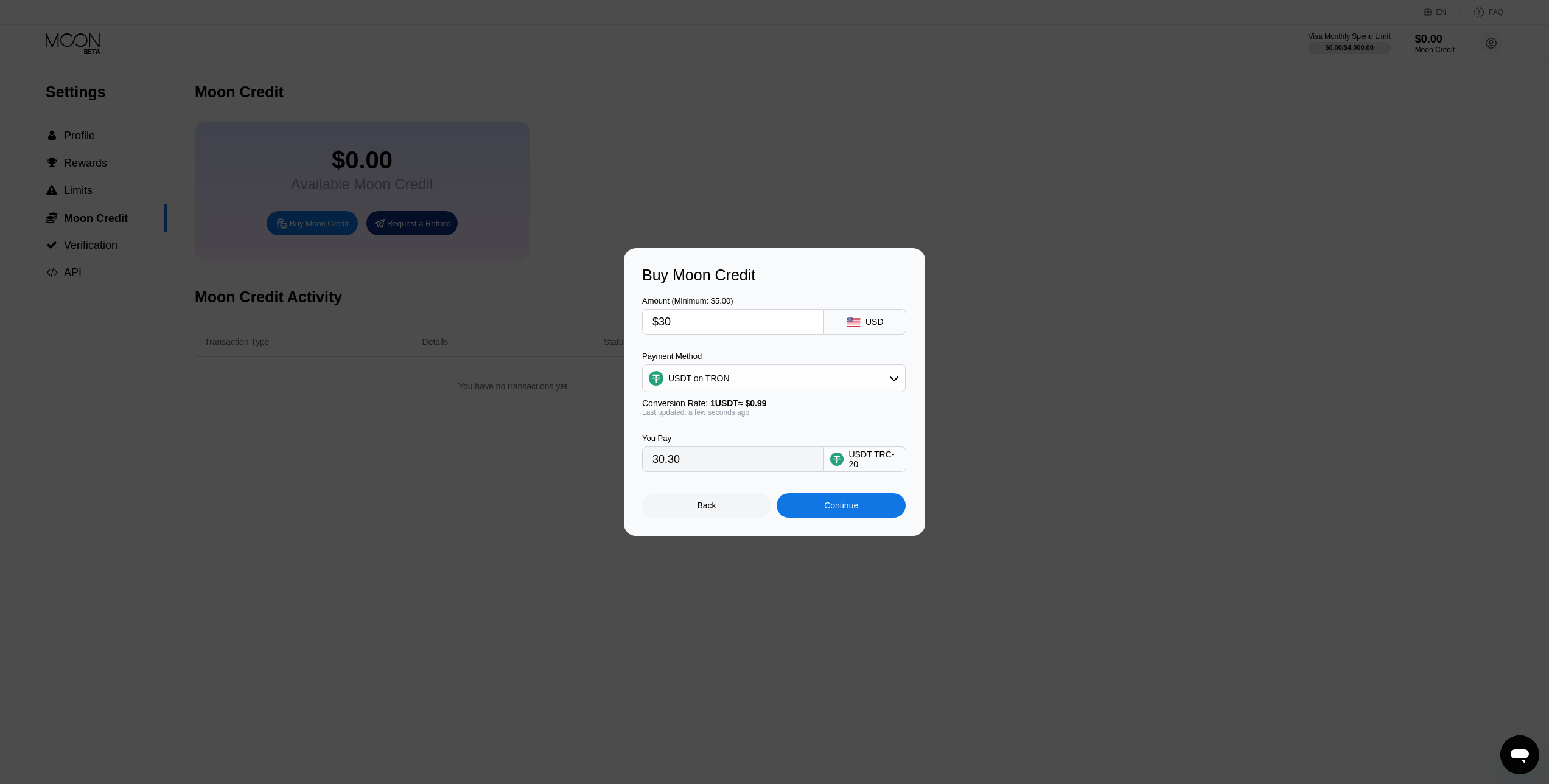
type input "$300"
type input "303.03"
type input "$300"
click at [709, 510] on div "Back" at bounding box center [706, 506] width 19 height 10
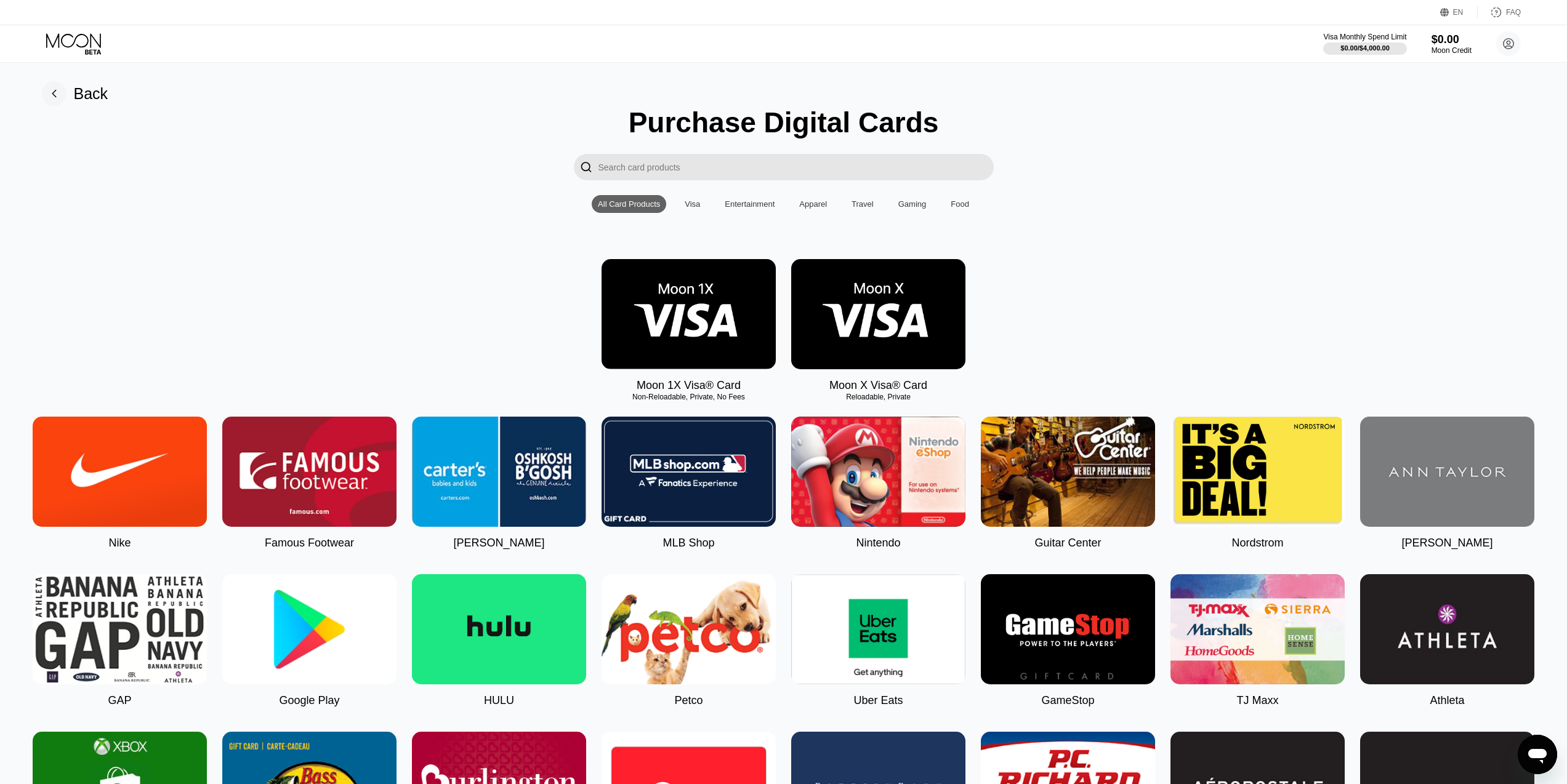
click at [710, 311] on img at bounding box center [689, 314] width 175 height 110
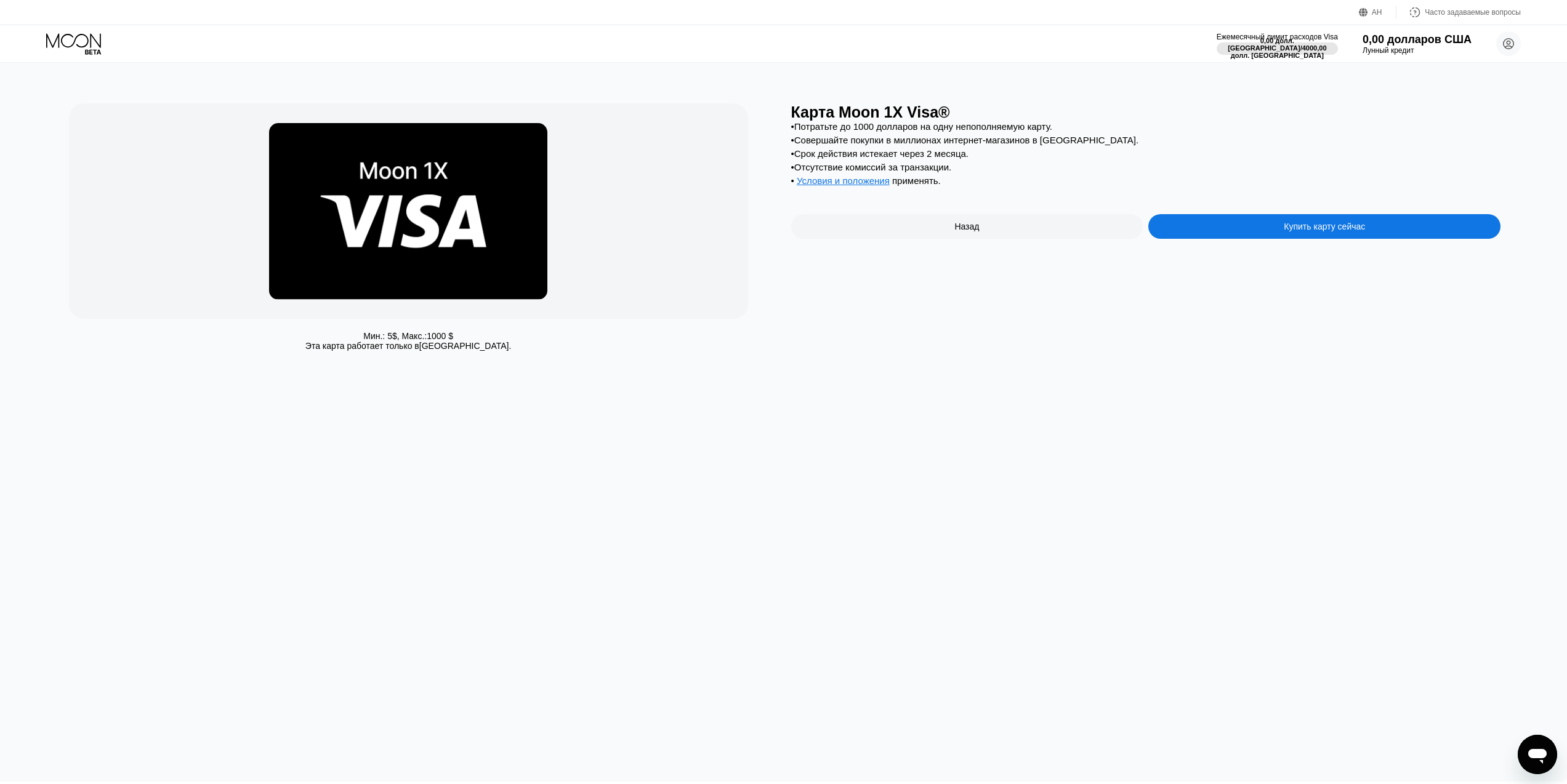
scroll to position [5, 5]
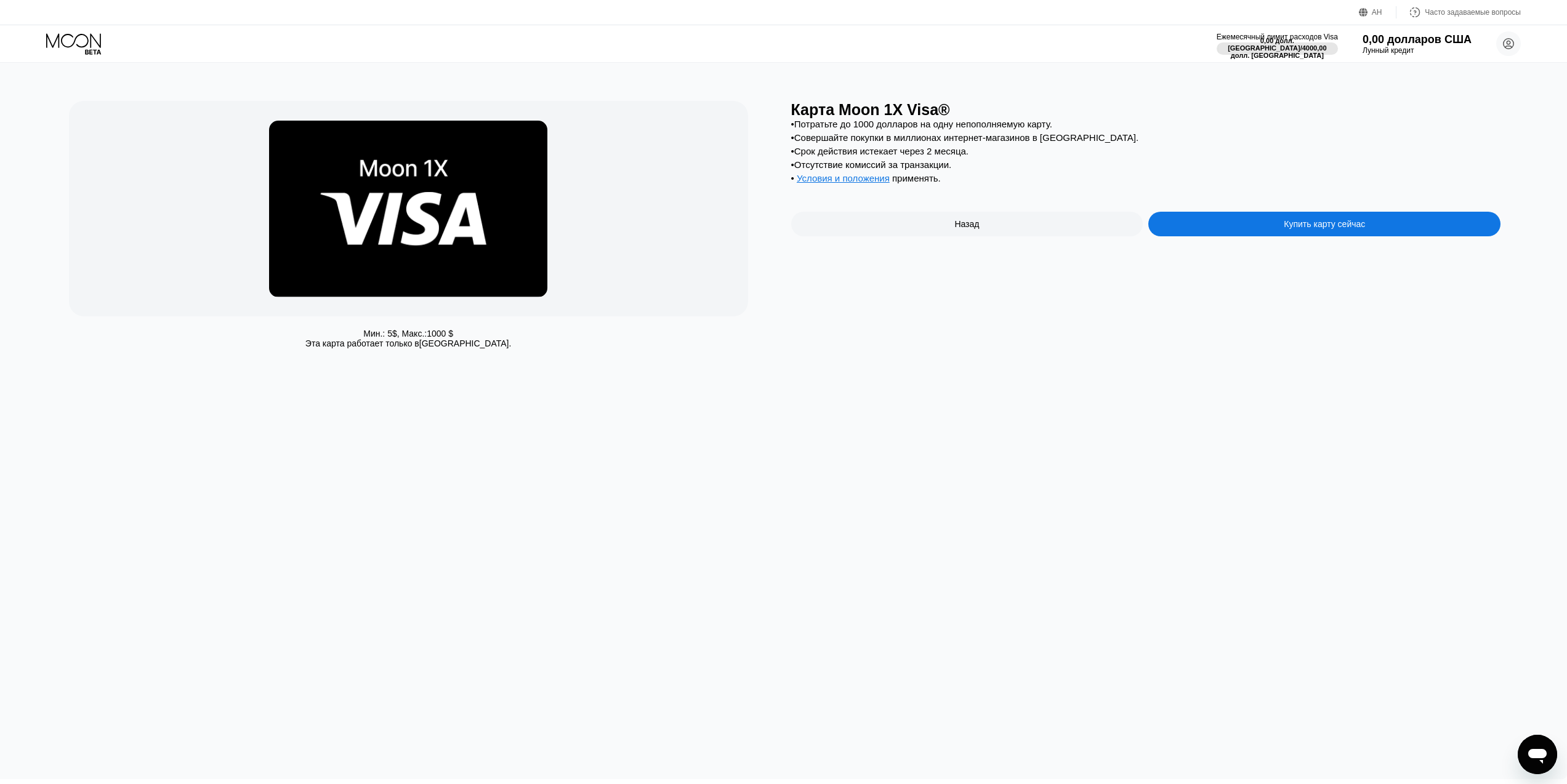
click at [855, 184] on font "Условия и положения" at bounding box center [842, 178] width 93 height 10
